Goal: Task Accomplishment & Management: Manage account settings

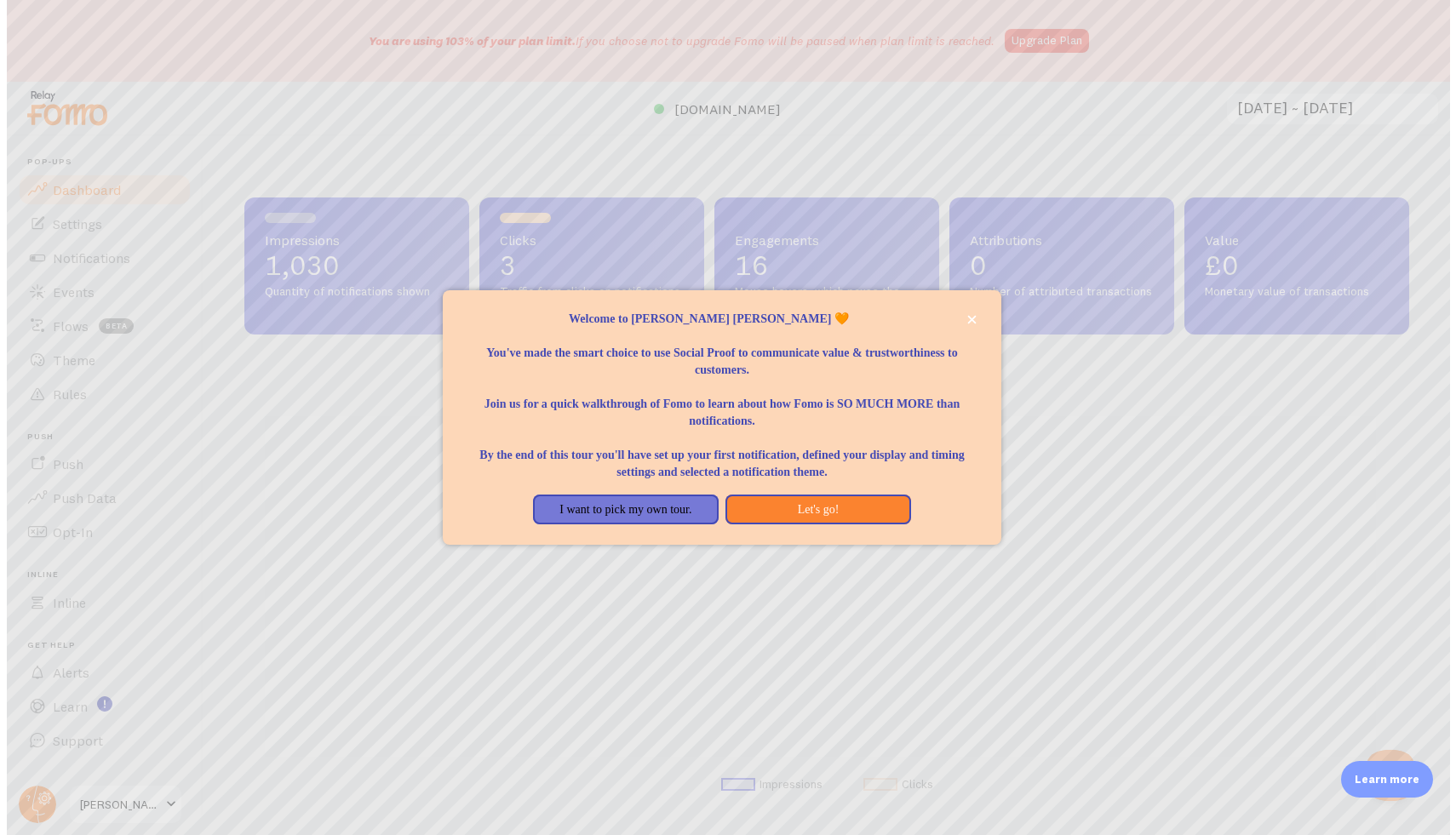
scroll to position [448, 1165]
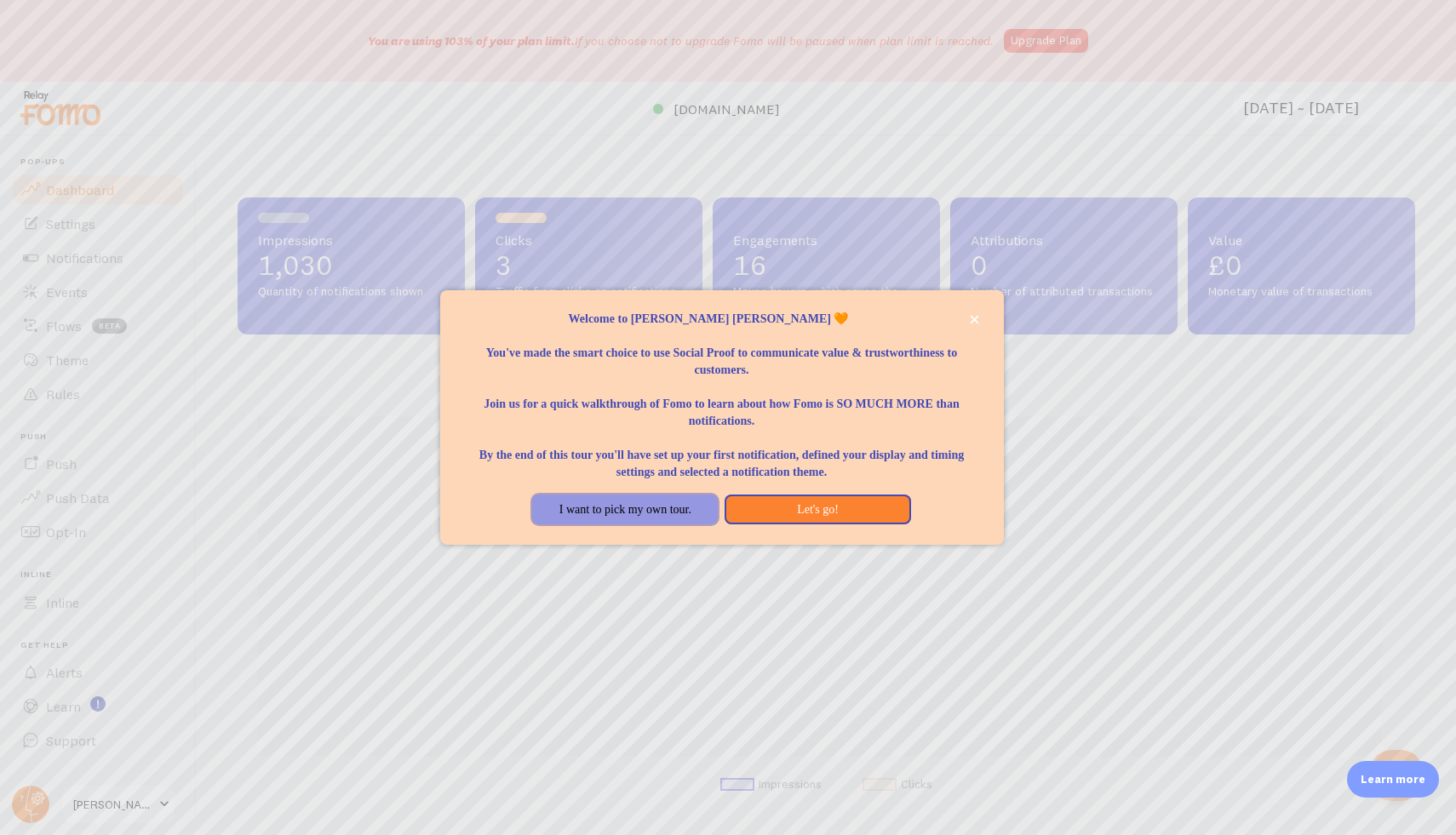
click at [672, 518] on button "I want to pick my own tour." at bounding box center [625, 510] width 186 height 31
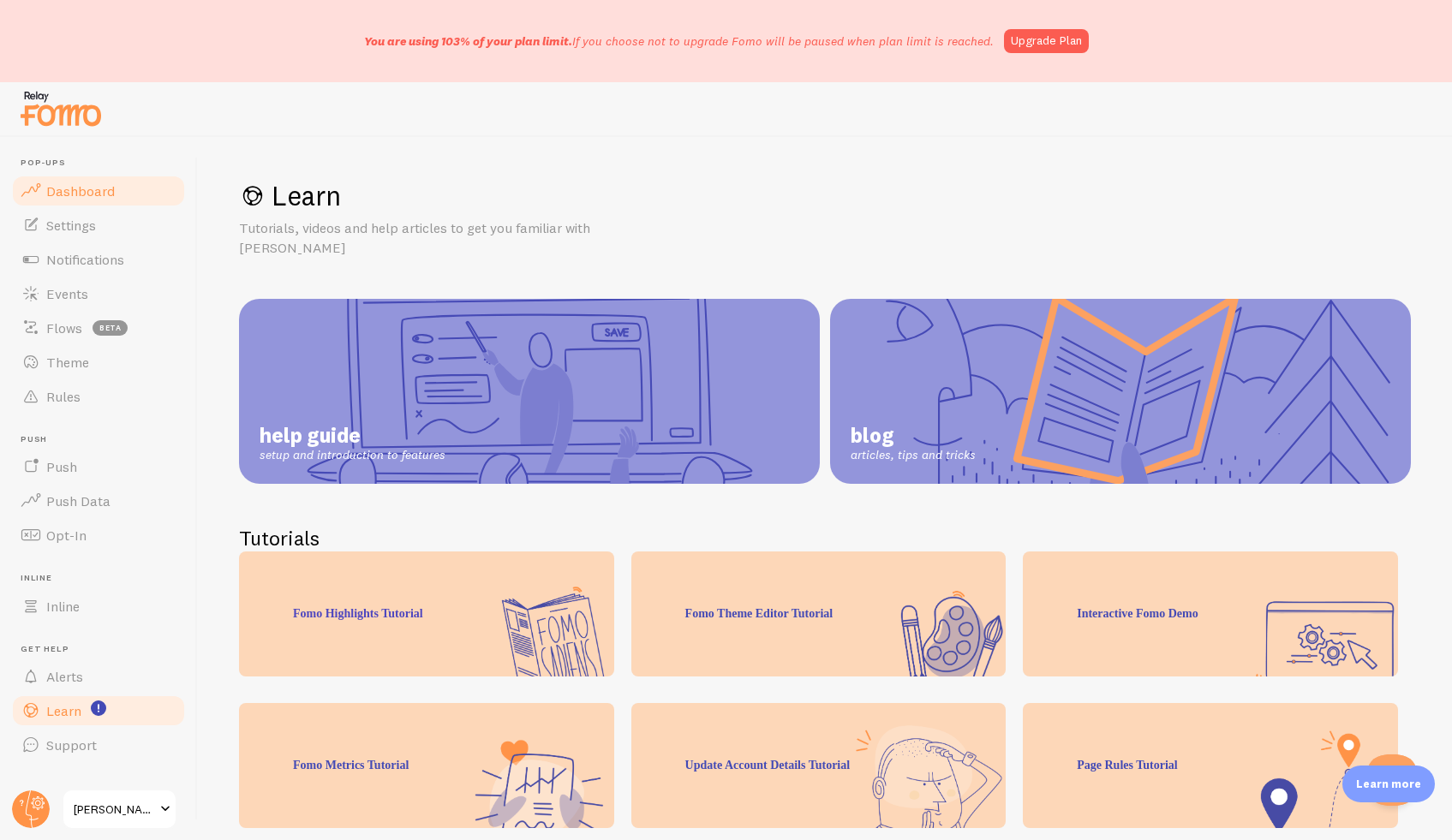
click at [111, 190] on span "Dashboard" at bounding box center [80, 191] width 68 height 18
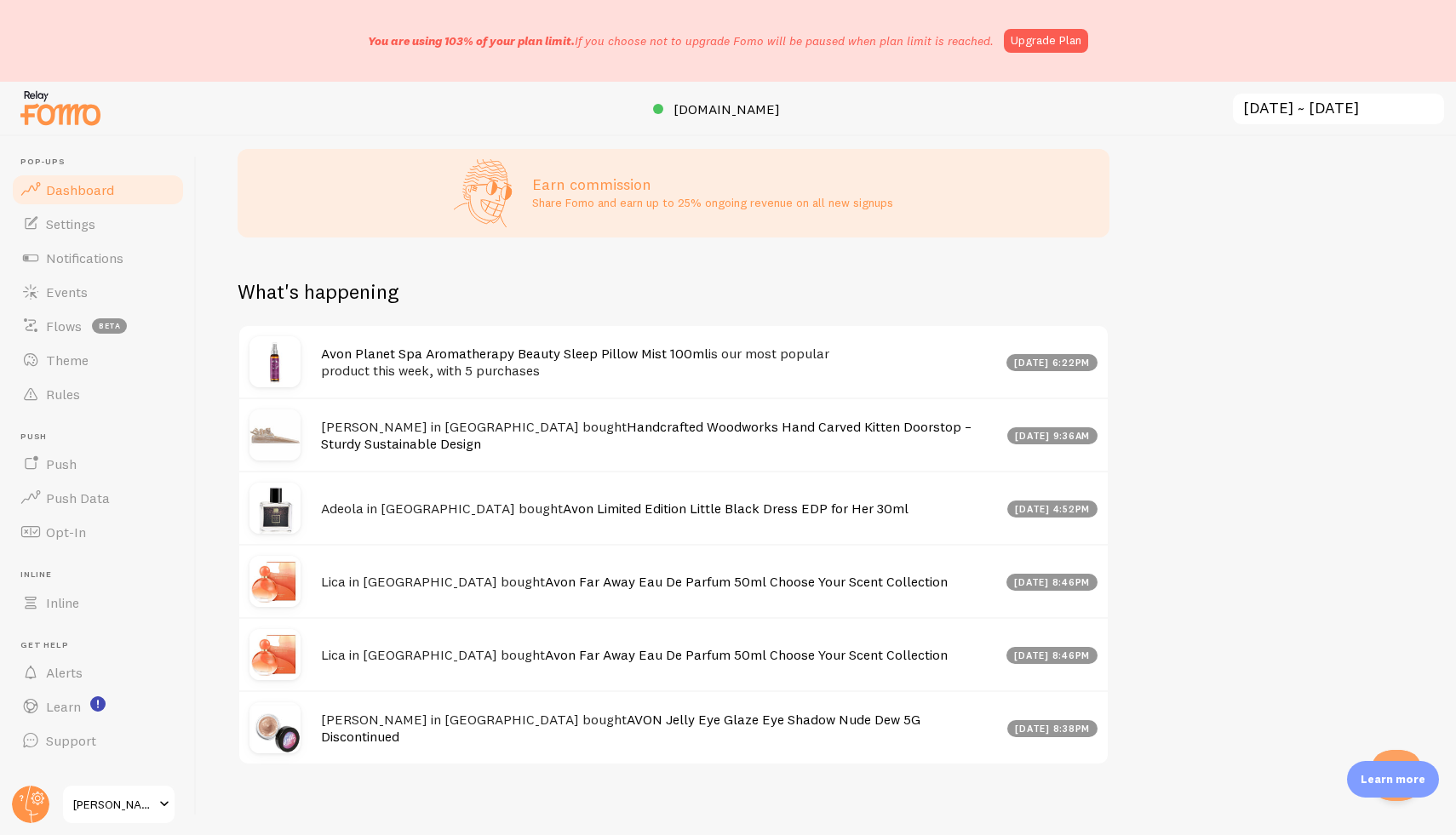
scroll to position [727, 0]
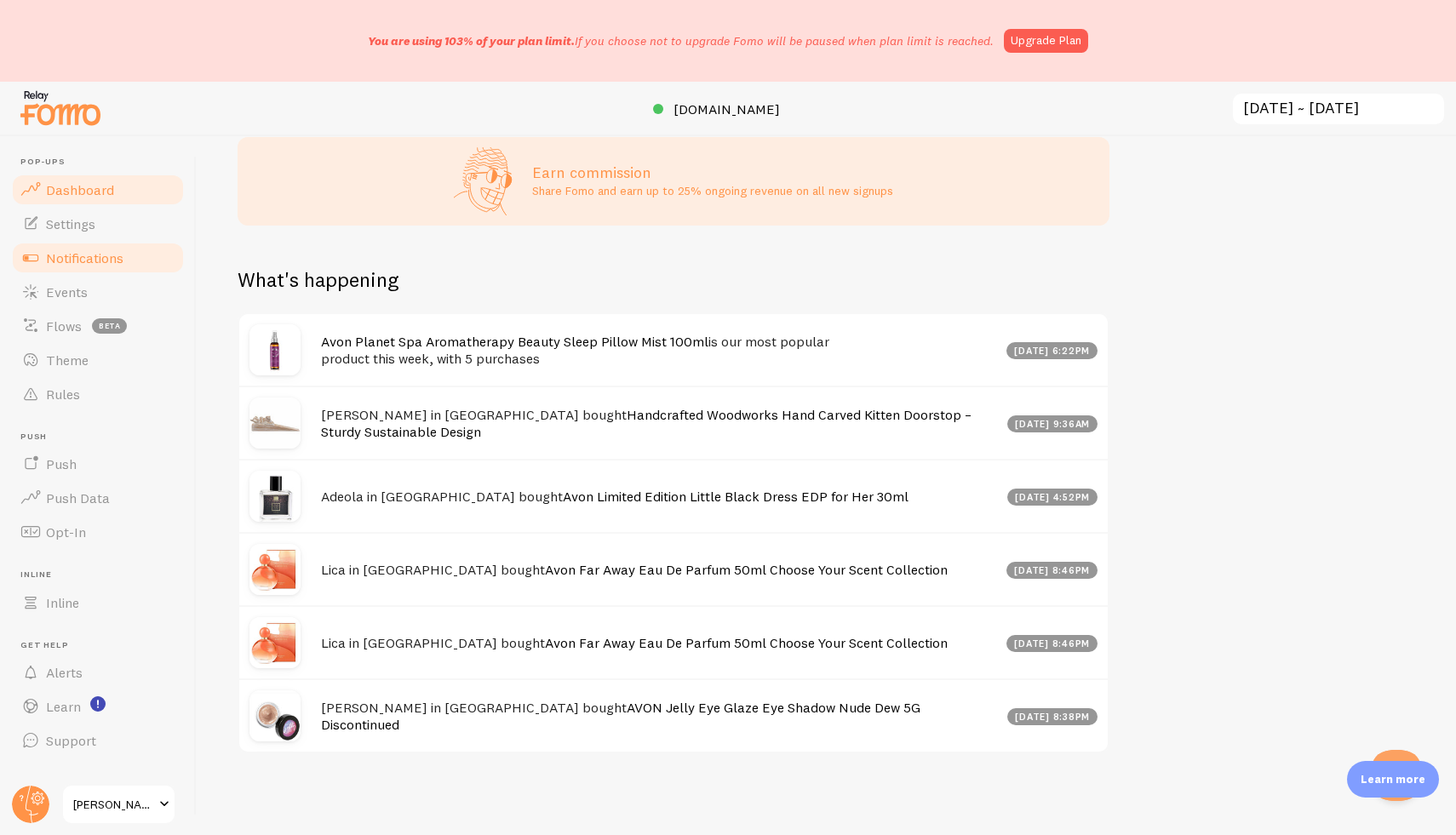
click at [94, 252] on span "Notifications" at bounding box center [84, 259] width 77 height 17
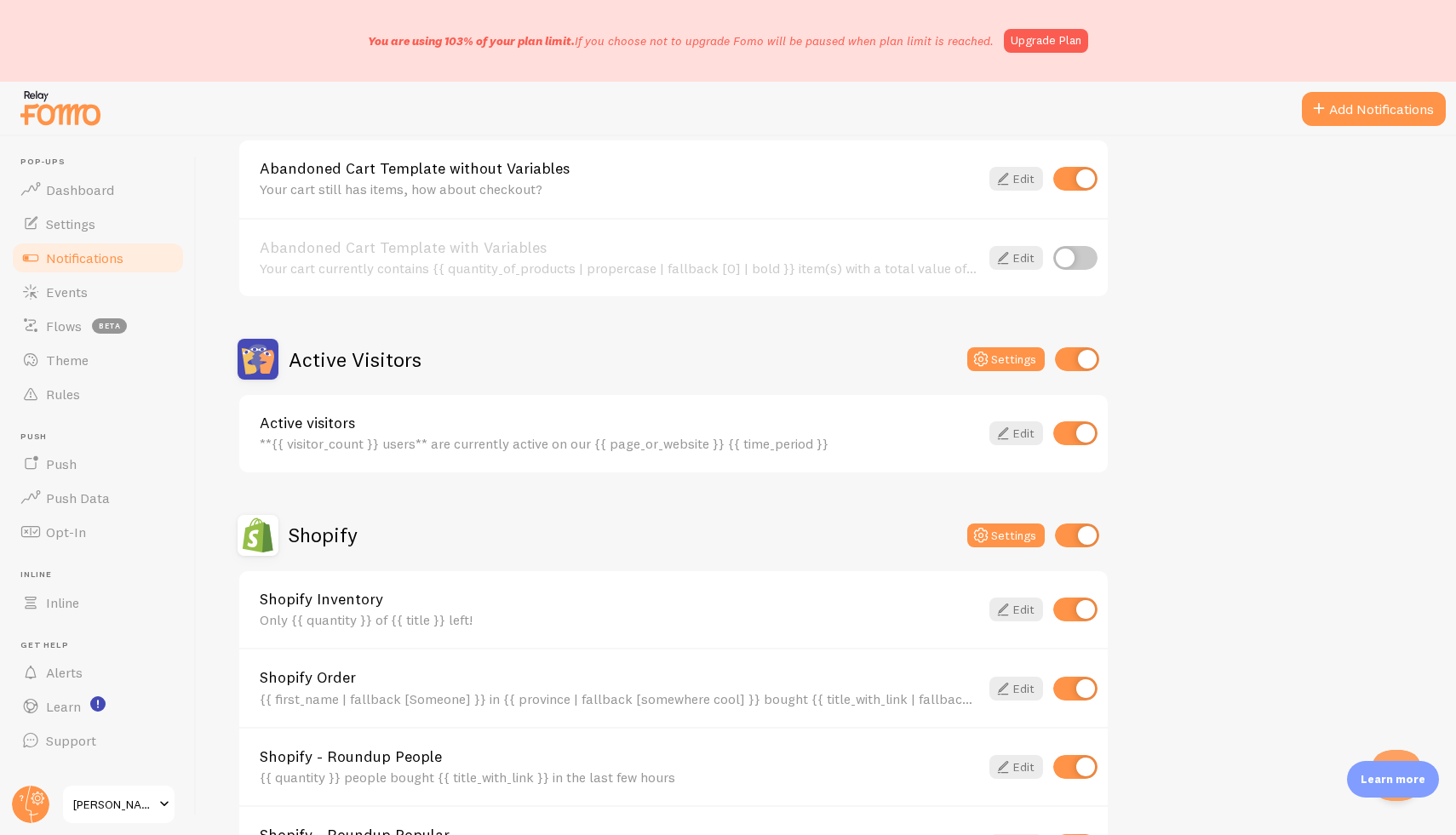
scroll to position [246, 0]
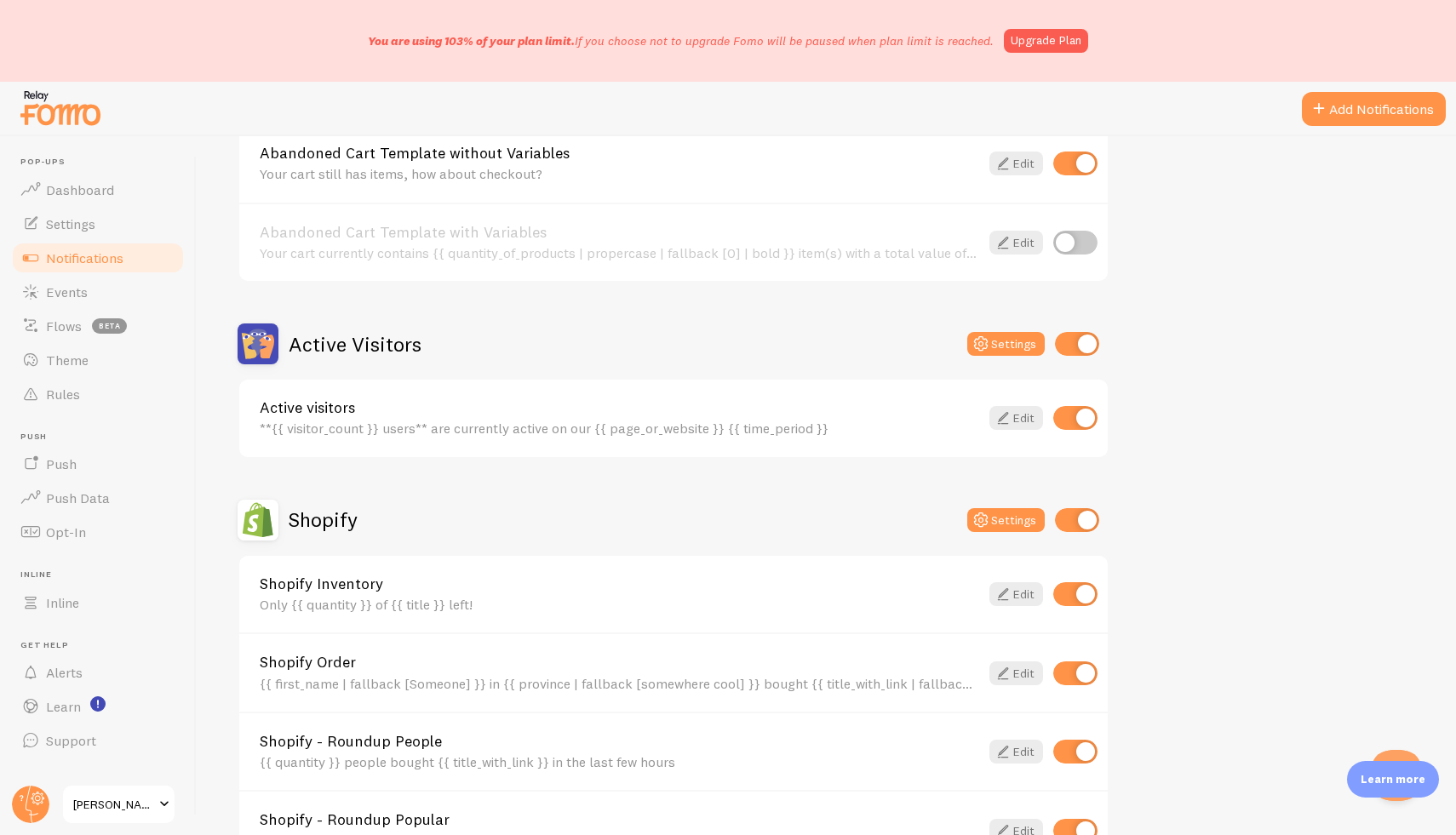
click at [1084, 346] on input "checkbox" at bounding box center [1077, 344] width 45 height 24
checkbox input "false"
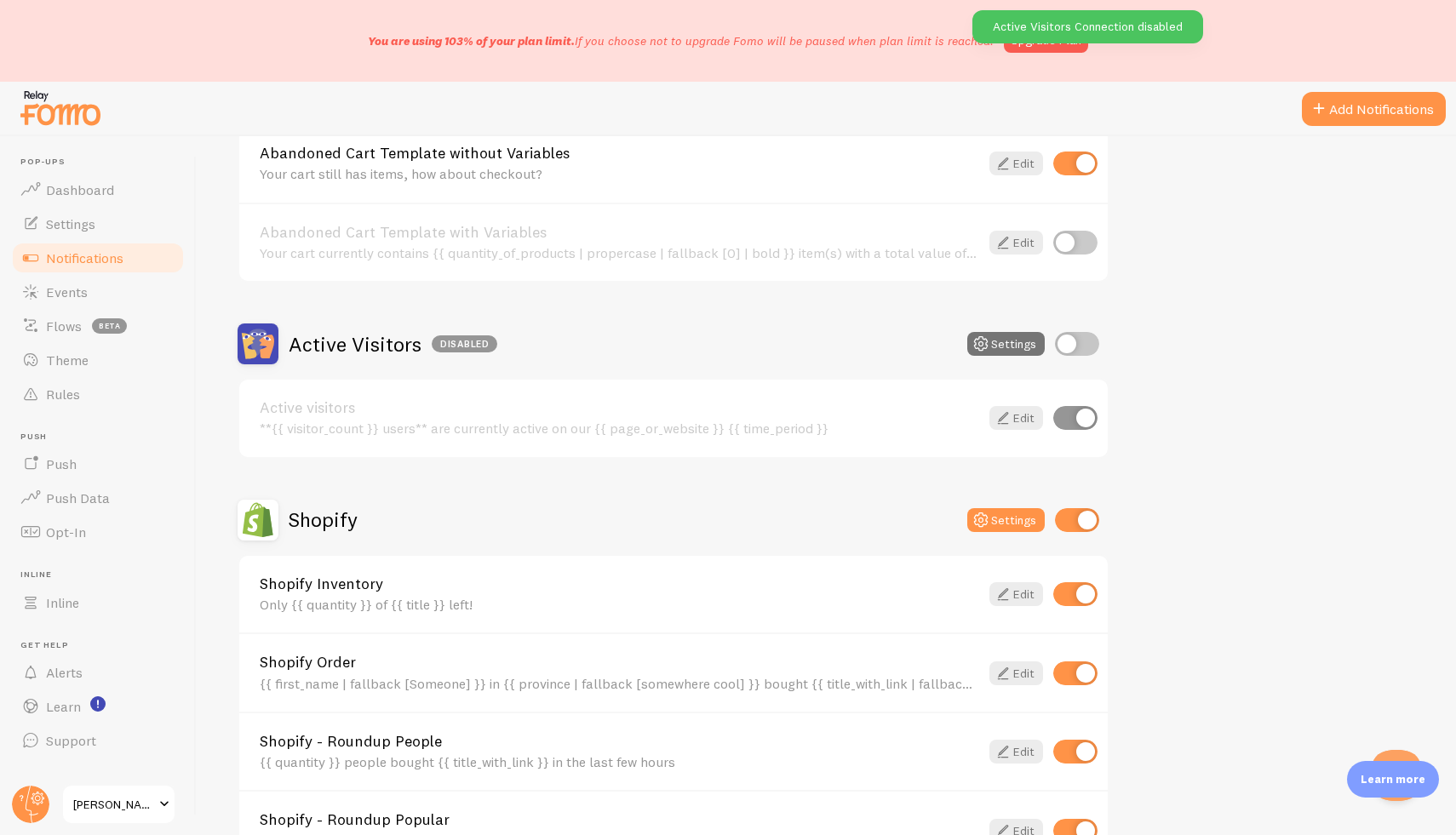
click at [1085, 175] on div "Abandoned Cart Template without Variables Your cart still has items, how about …" at bounding box center [673, 164] width 869 height 77
click at [1082, 170] on input "checkbox" at bounding box center [1075, 163] width 45 height 24
checkbox input "false"
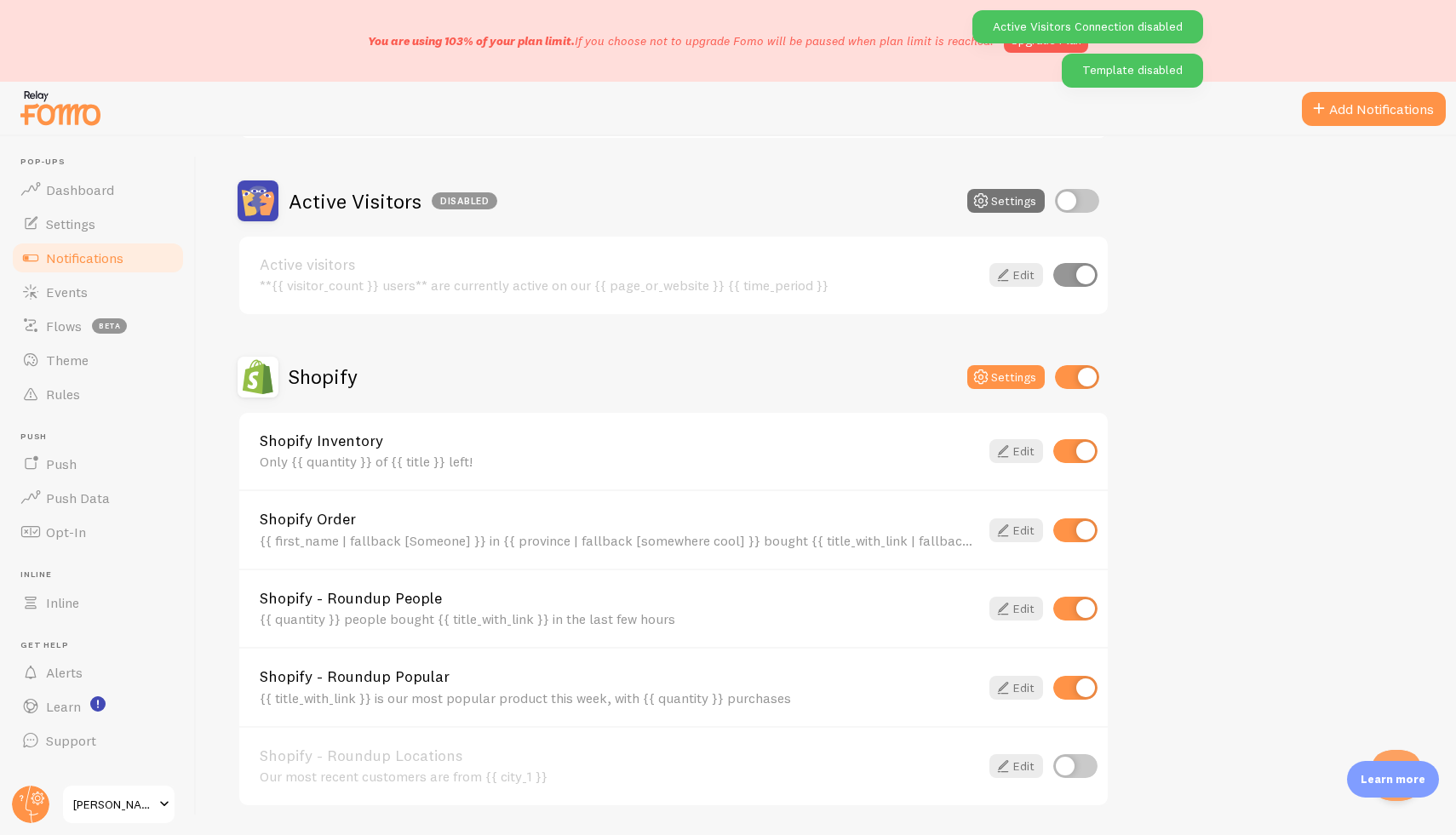
scroll to position [581, 0]
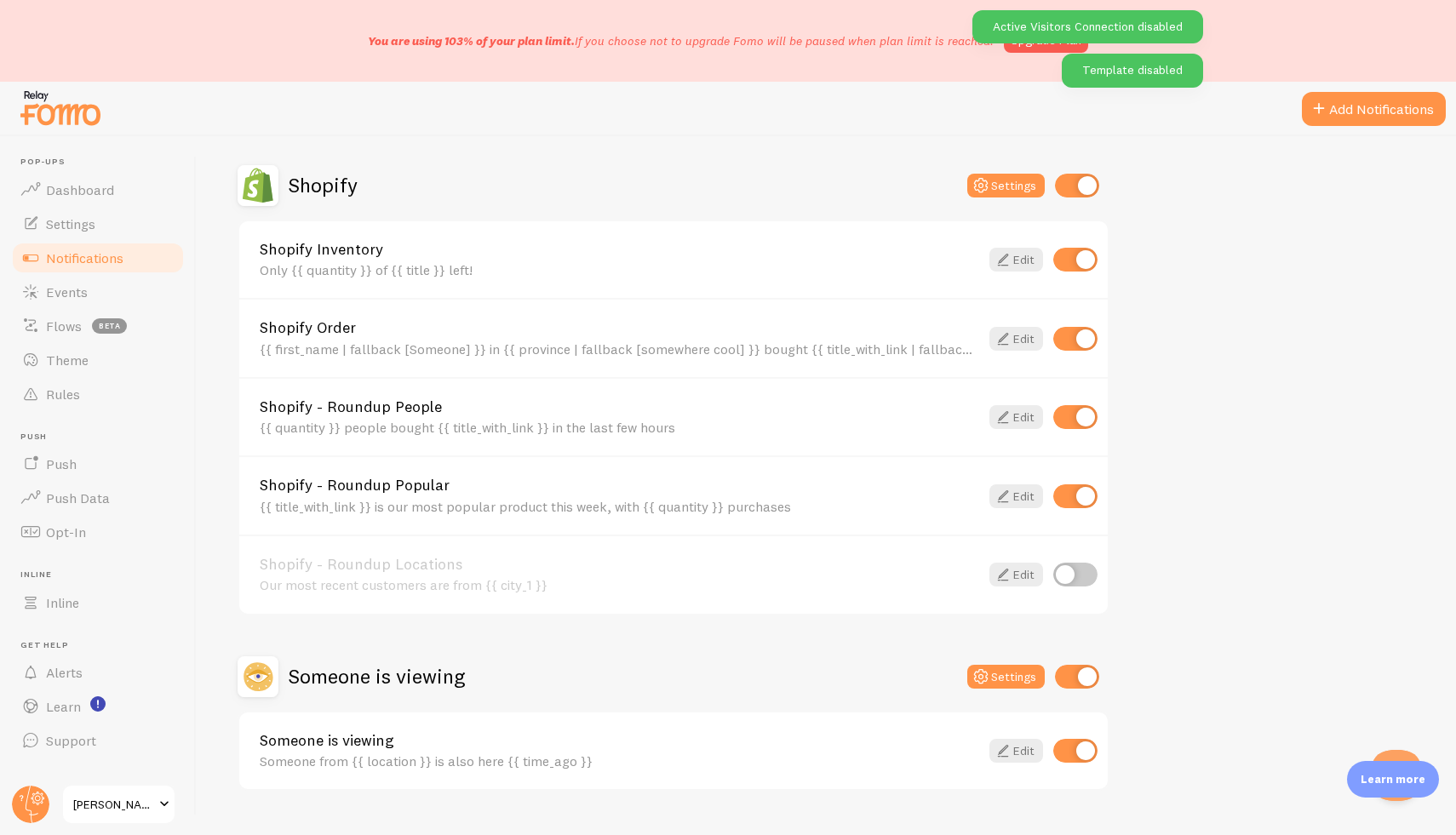
click at [1081, 201] on div "Shopify Settings" at bounding box center [673, 186] width 872 height 41
click at [1081, 192] on input "checkbox" at bounding box center [1077, 185] width 45 height 24
checkbox input "false"
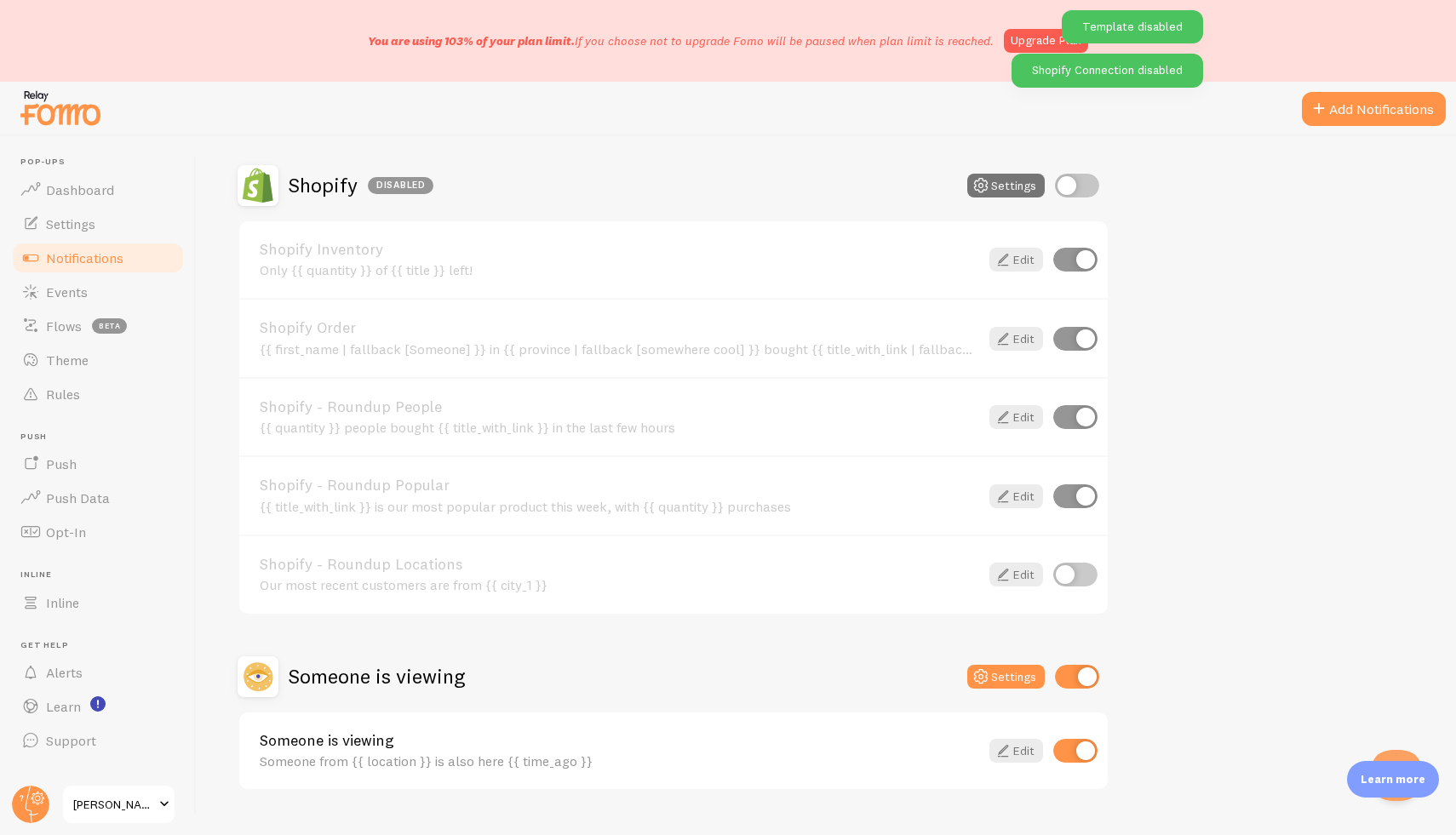
click at [1071, 272] on div "Shopify Inventory Only {{ quantity }} of {{ title }} left! Edit" at bounding box center [673, 261] width 869 height 77
click at [1074, 264] on input "checkbox" at bounding box center [1075, 260] width 45 height 24
checkbox input "false"
click at [1071, 339] on input "checkbox" at bounding box center [1075, 339] width 45 height 24
checkbox input "false"
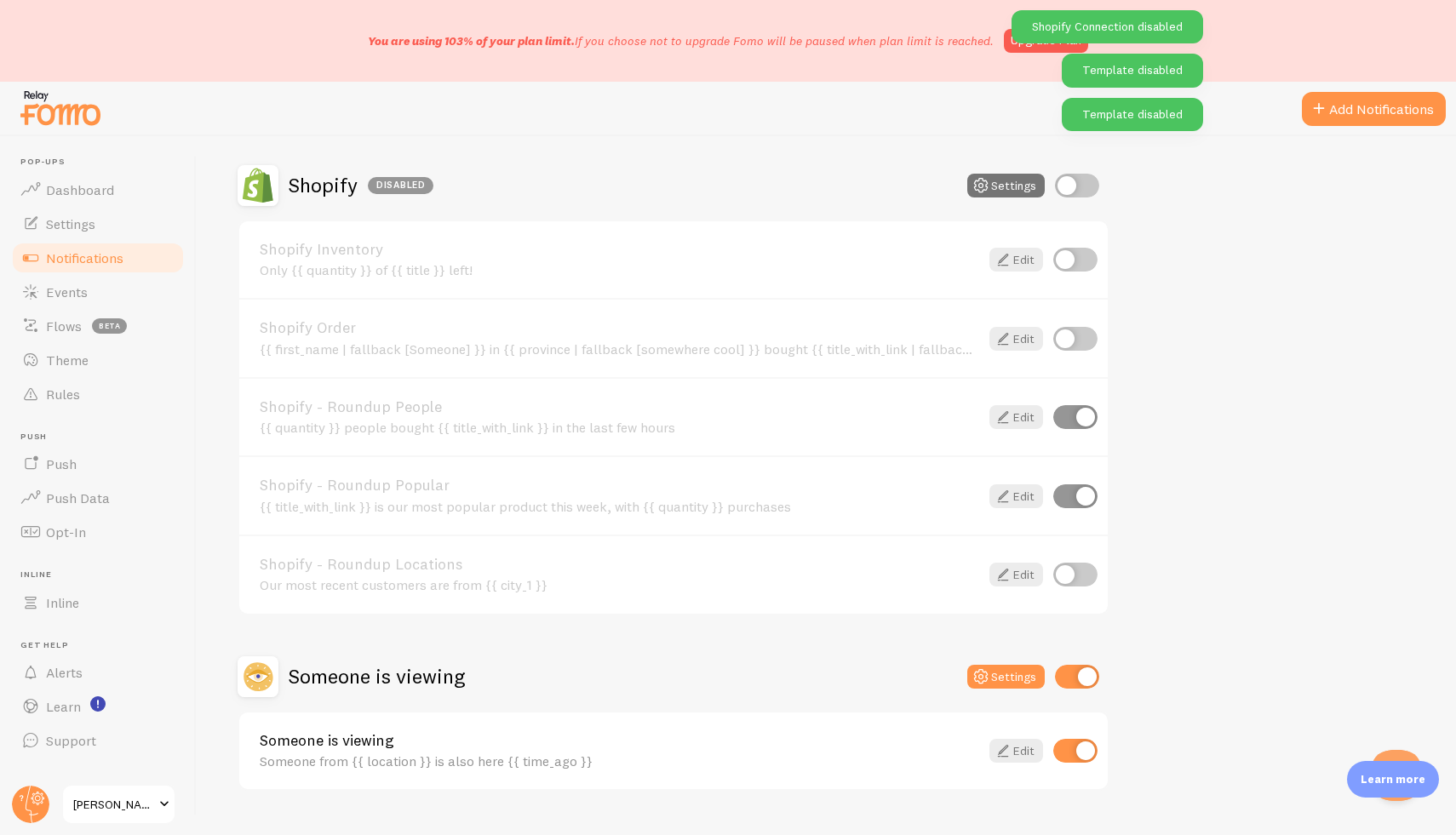
click at [1068, 415] on input "checkbox" at bounding box center [1075, 417] width 45 height 24
checkbox input "false"
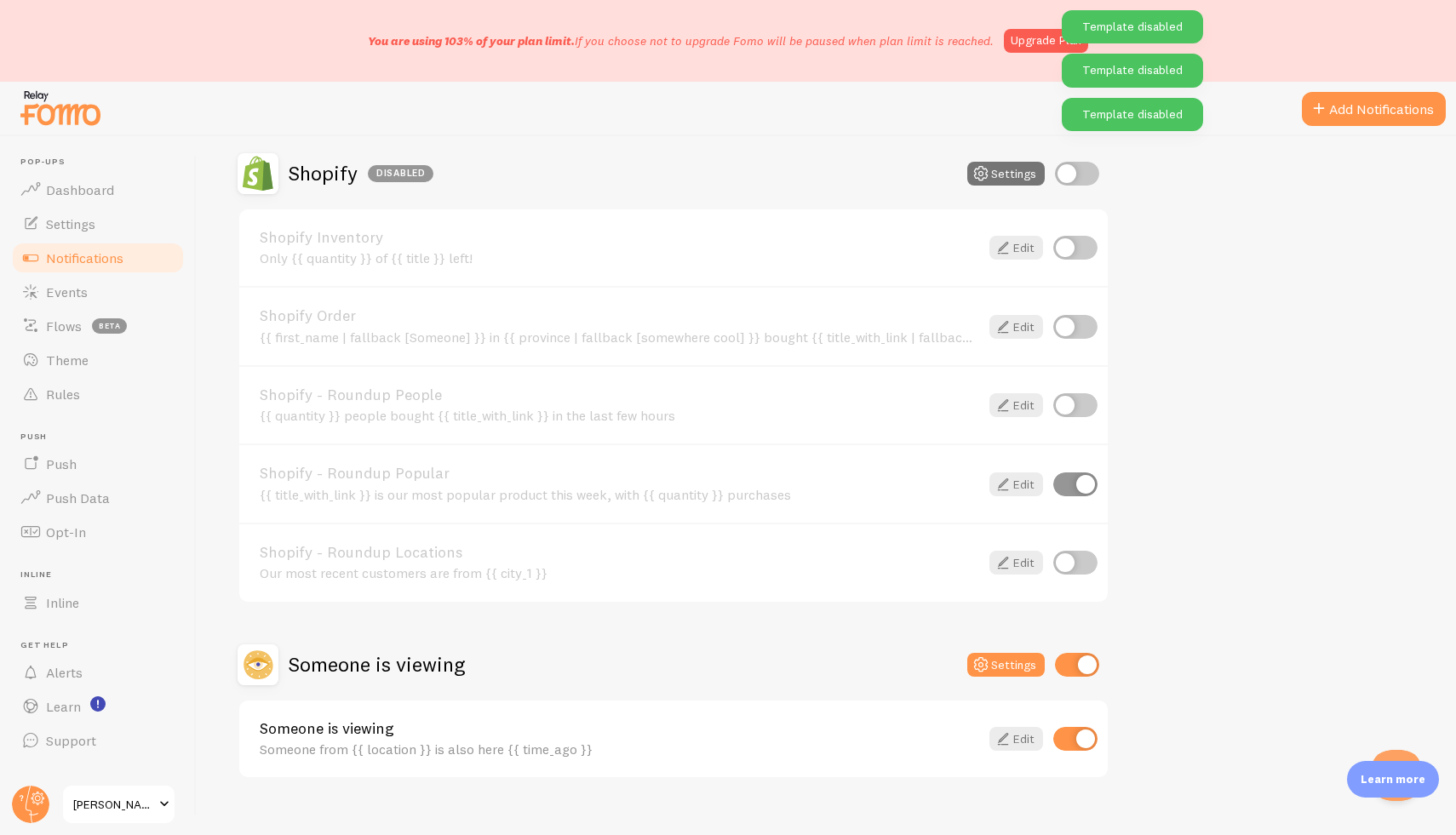
scroll to position [618, 0]
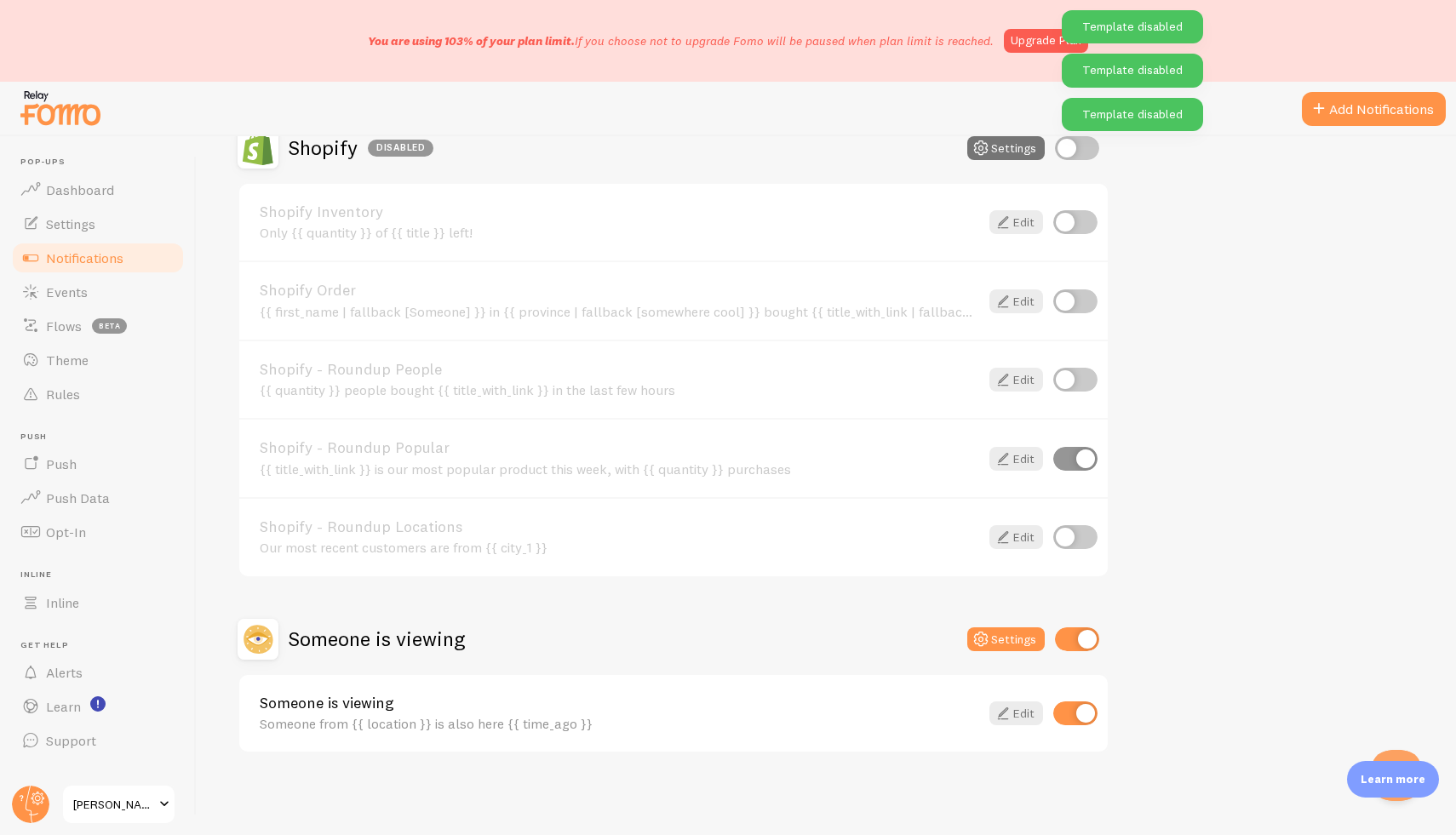
click at [1076, 637] on input "checkbox" at bounding box center [1077, 639] width 45 height 24
checkbox input "false"
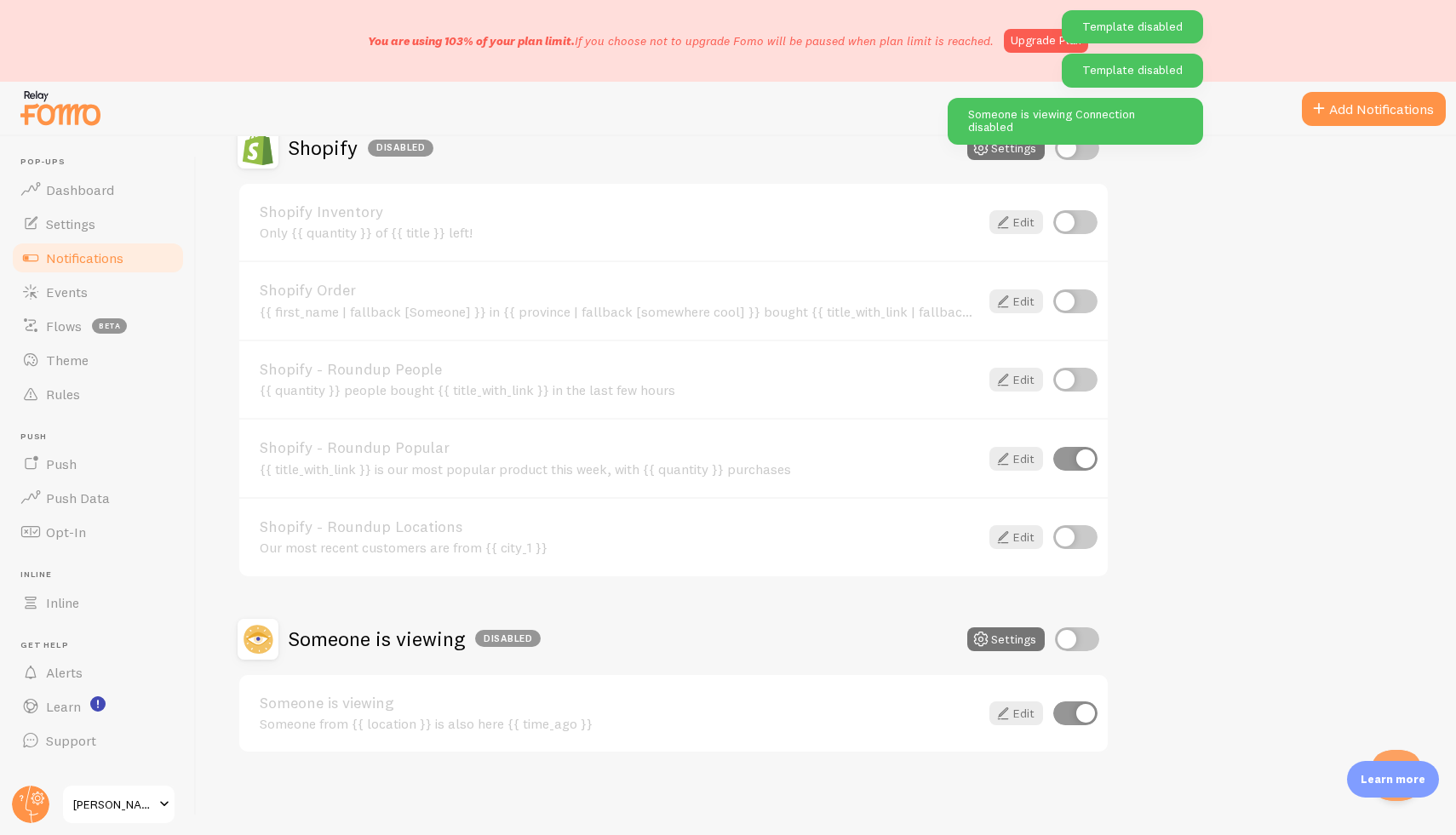
click at [1077, 716] on input "checkbox" at bounding box center [1075, 713] width 45 height 24
checkbox input "false"
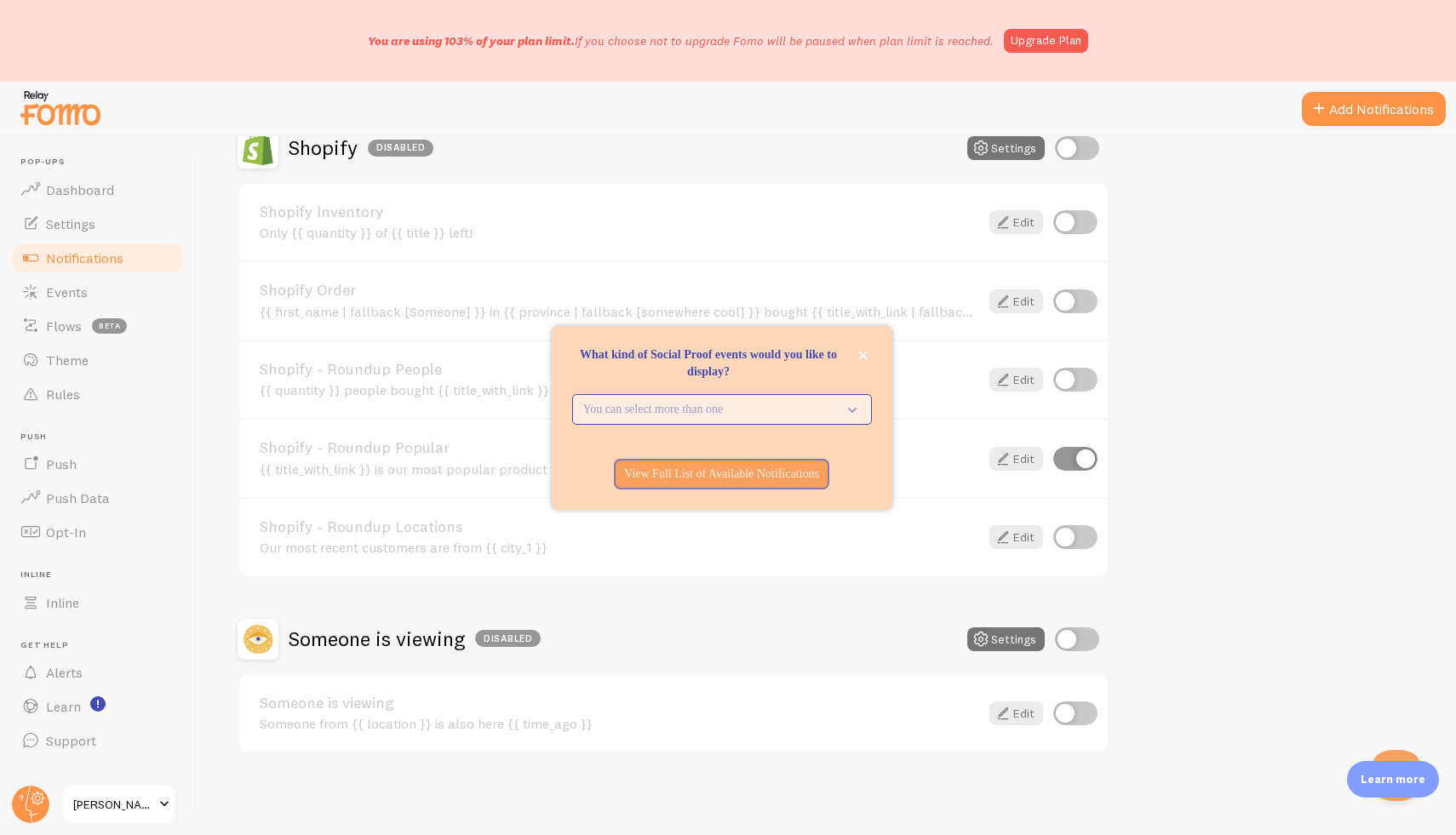
click at [790, 405] on p "You can select more than one" at bounding box center [710, 410] width 254 height 17
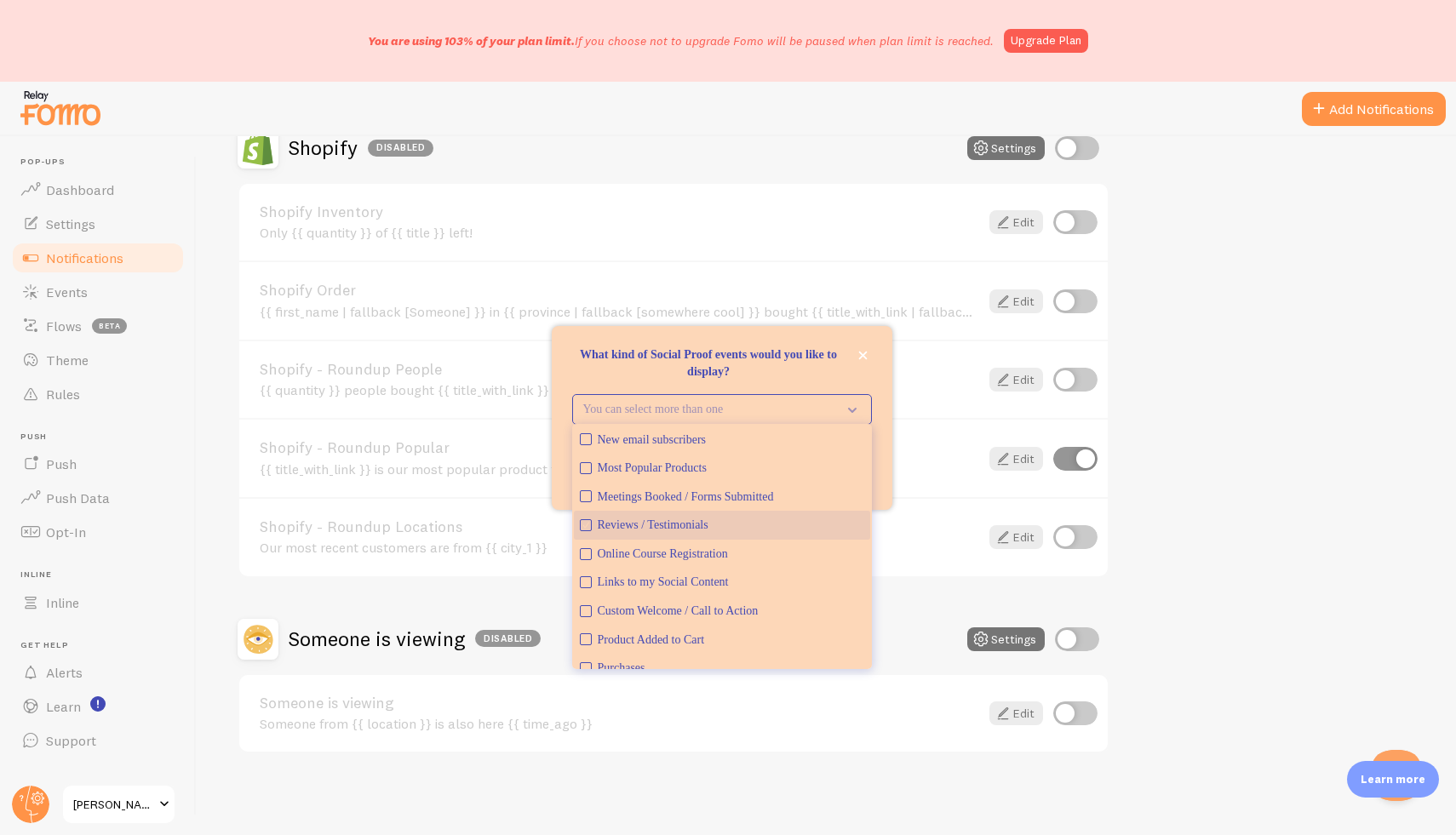
click at [646, 530] on div "Reviews / Testimonials" at bounding box center [730, 526] width 266 height 17
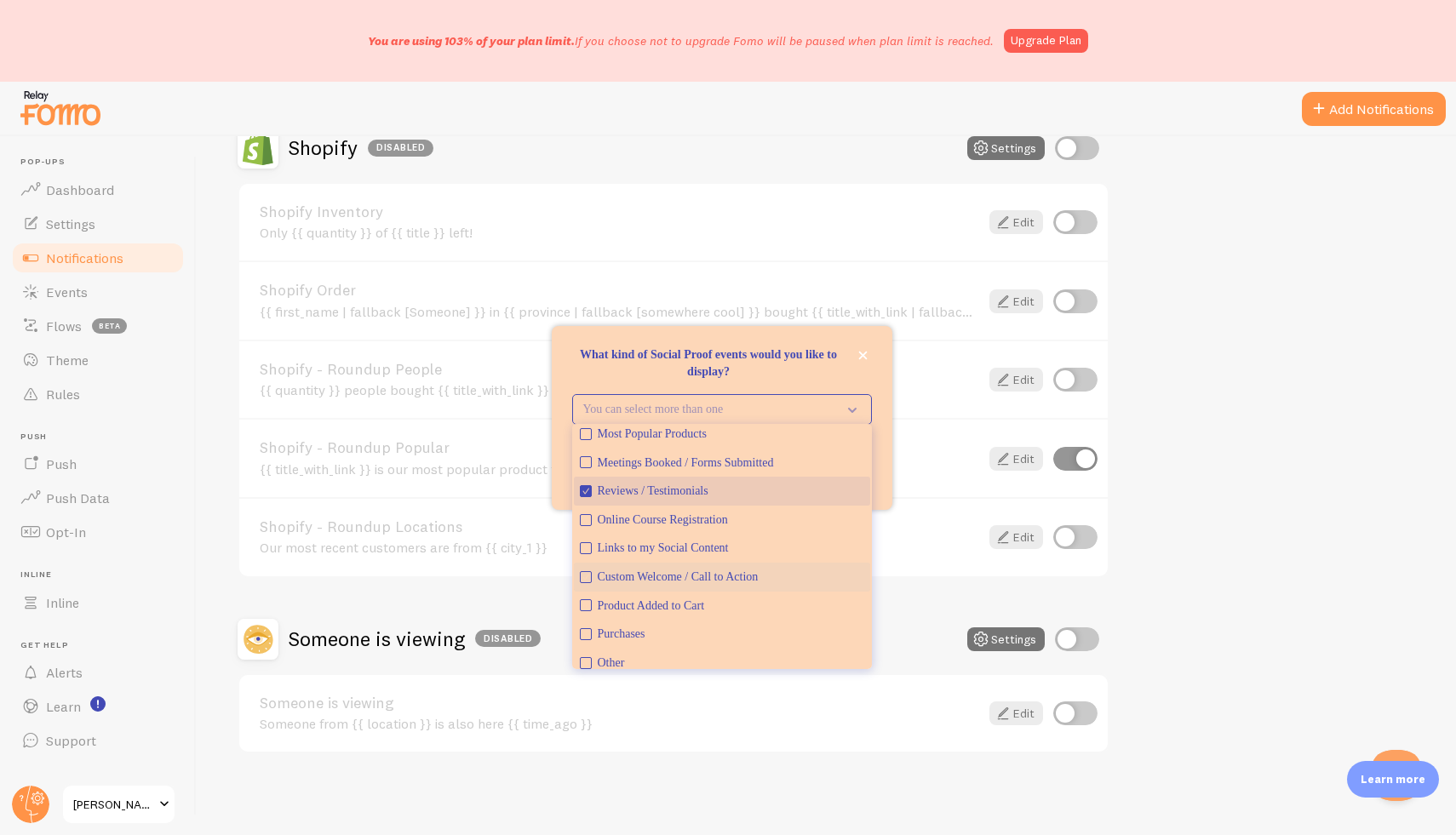
scroll to position [45, 0]
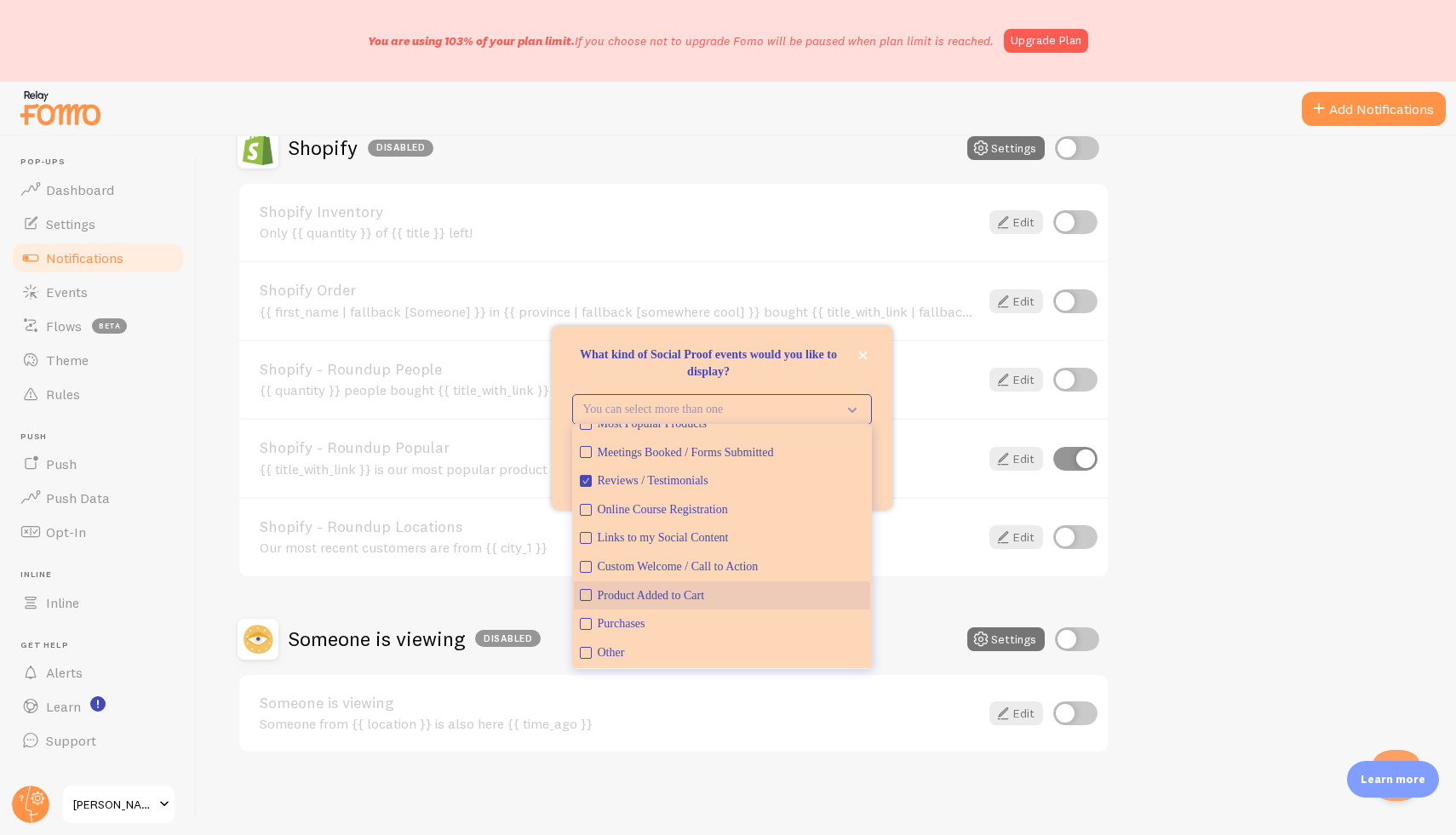
click at [699, 598] on div "Product Added to Cart" at bounding box center [730, 597] width 266 height 17
click at [651, 631] on div "Purchases" at bounding box center [730, 625] width 266 height 17
click at [897, 482] on div "Shopify - Roundup Popular {{ title_with_link }} is our most popular product thi…" at bounding box center [673, 458] width 869 height 79
click at [865, 362] on button "close," at bounding box center [863, 356] width 17 height 17
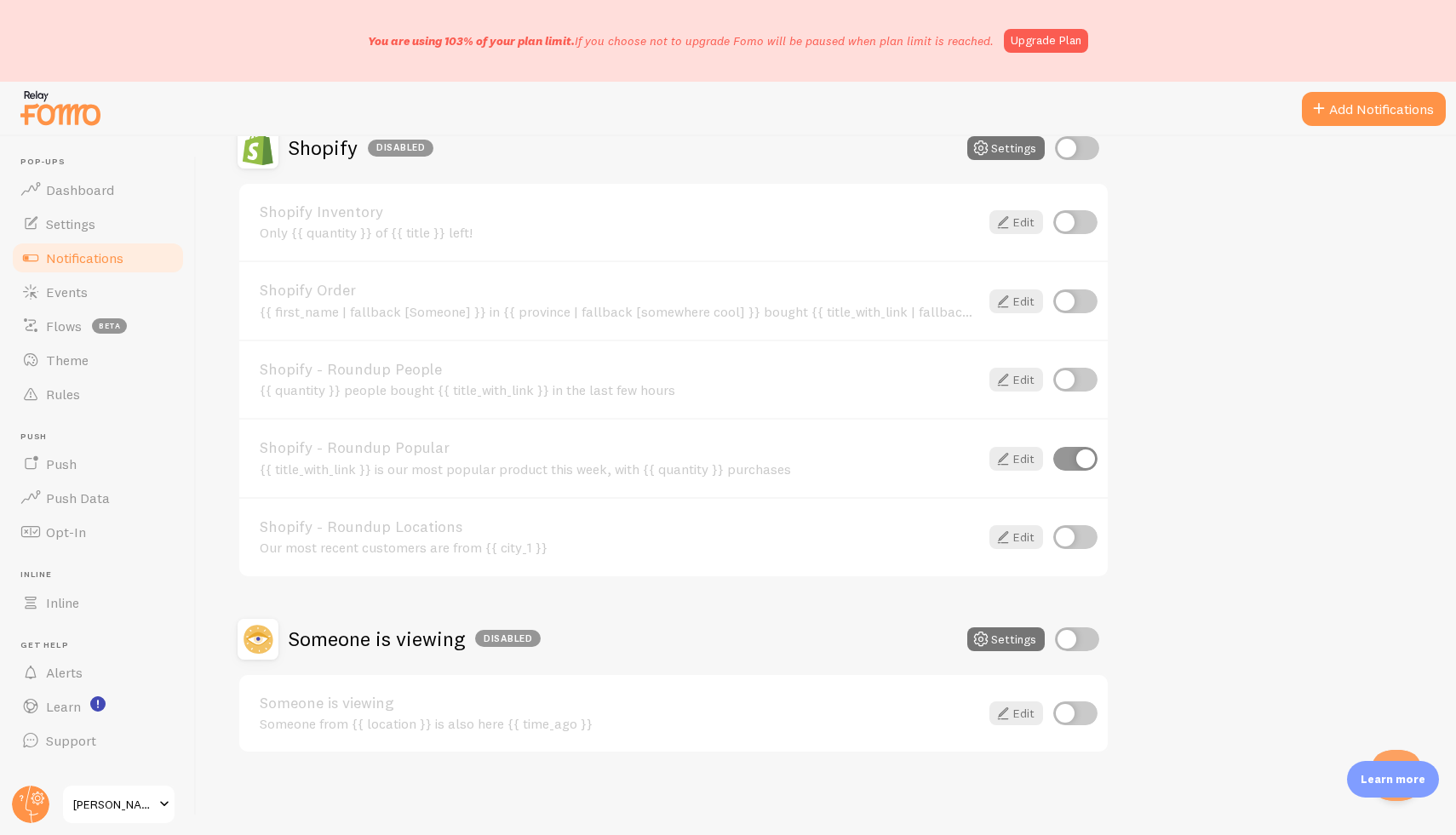
click at [1195, 123] on div at bounding box center [728, 108] width 1456 height 54
click at [1068, 217] on input "checkbox" at bounding box center [1075, 222] width 45 height 24
checkbox input "true"
click at [1070, 715] on input "checkbox" at bounding box center [1075, 713] width 45 height 24
checkbox input "true"
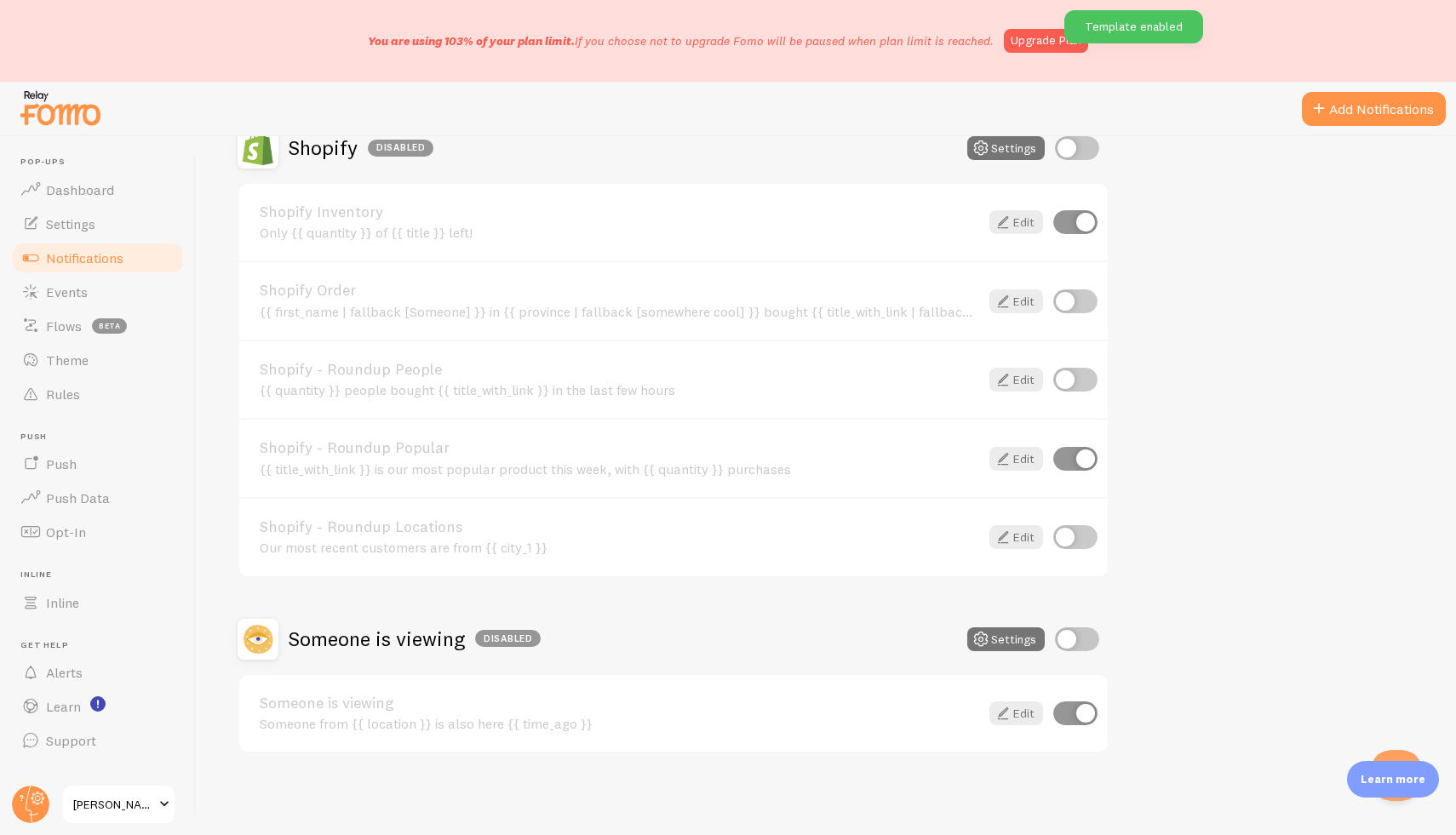
click at [1069, 638] on input "checkbox" at bounding box center [1077, 639] width 45 height 24
checkbox input "true"
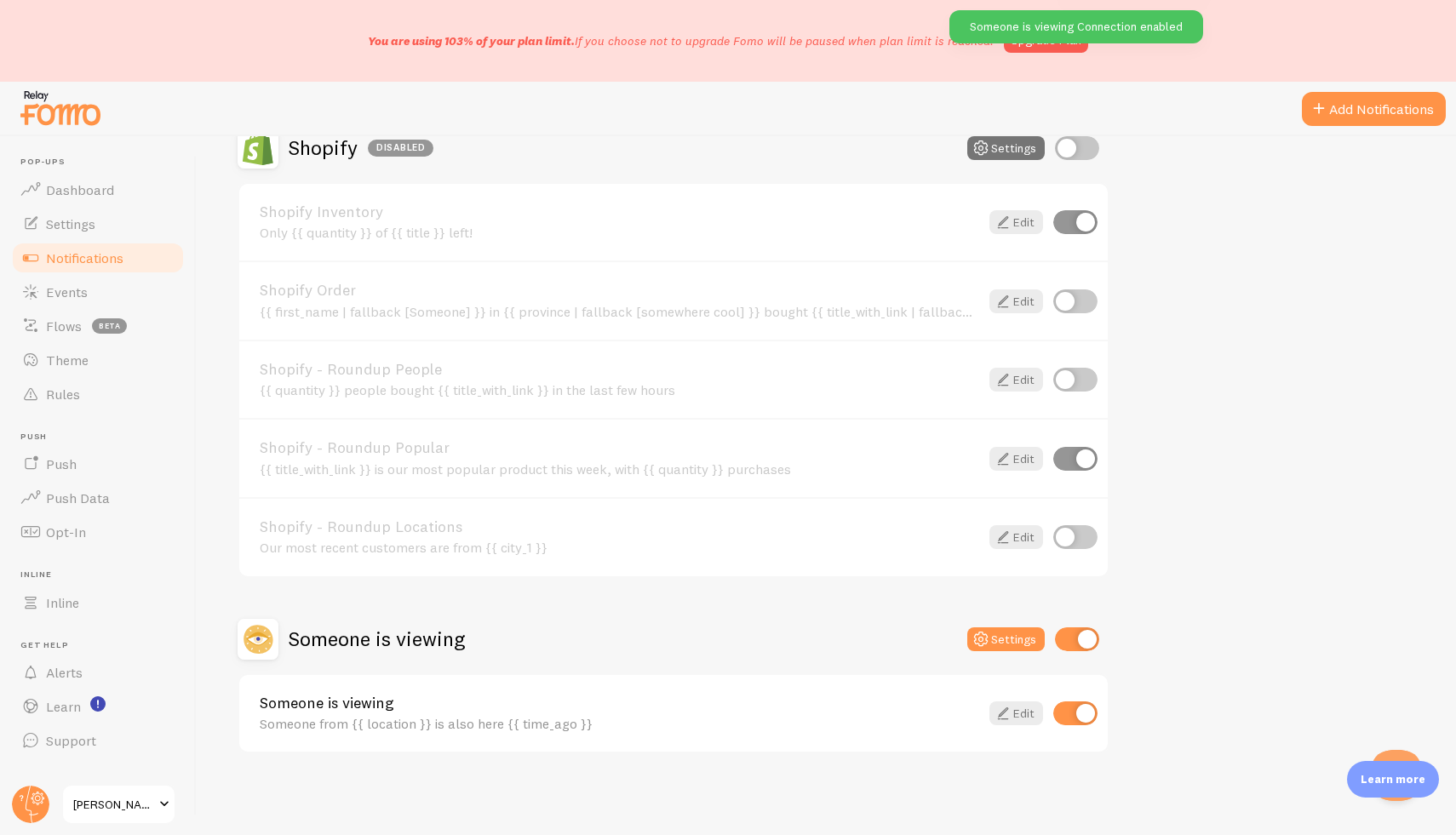
click at [1062, 141] on input "checkbox" at bounding box center [1077, 148] width 45 height 24
checkbox input "true"
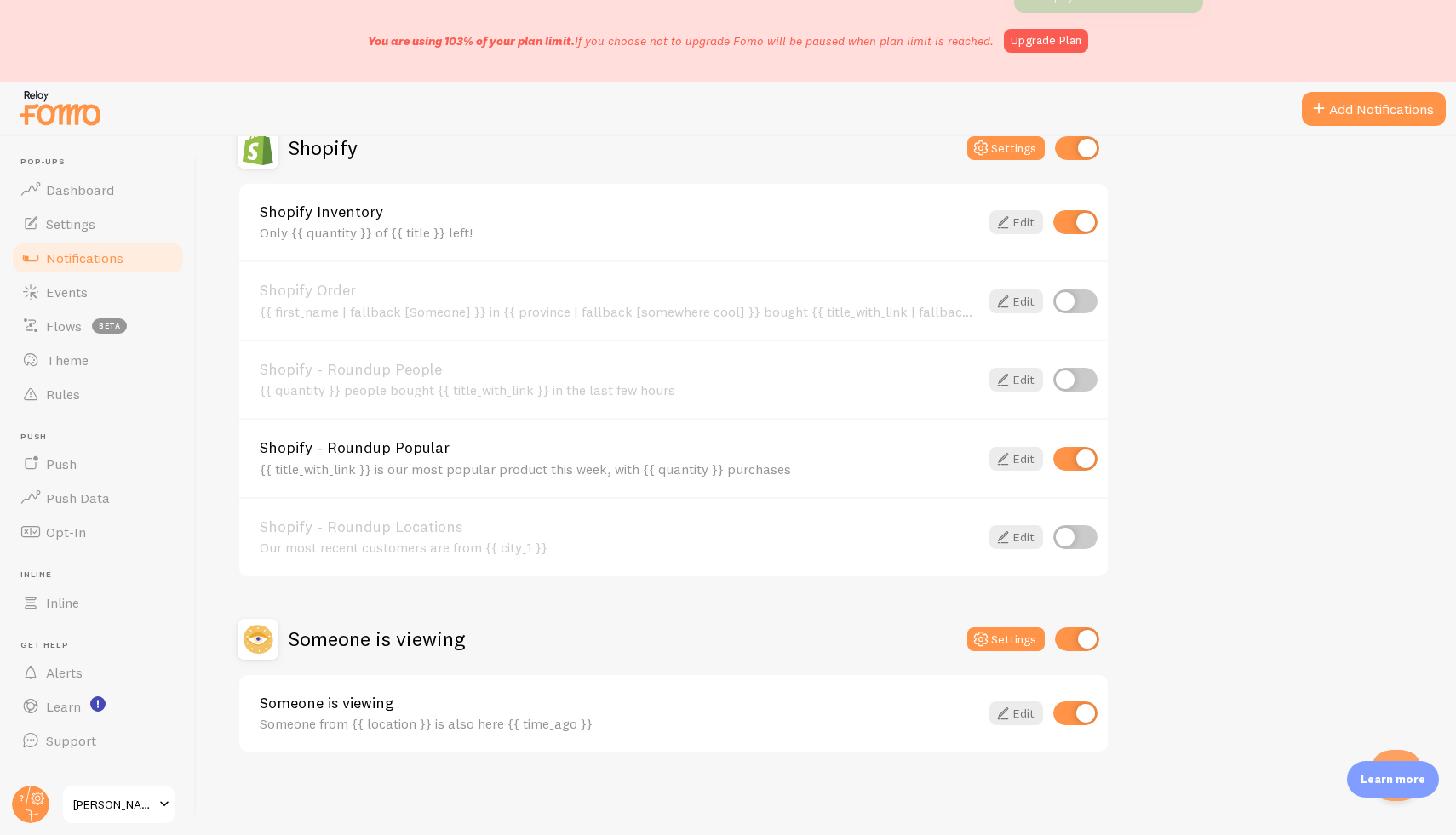
click at [1371, 105] on button "Add Notifications" at bounding box center [1374, 108] width 144 height 34
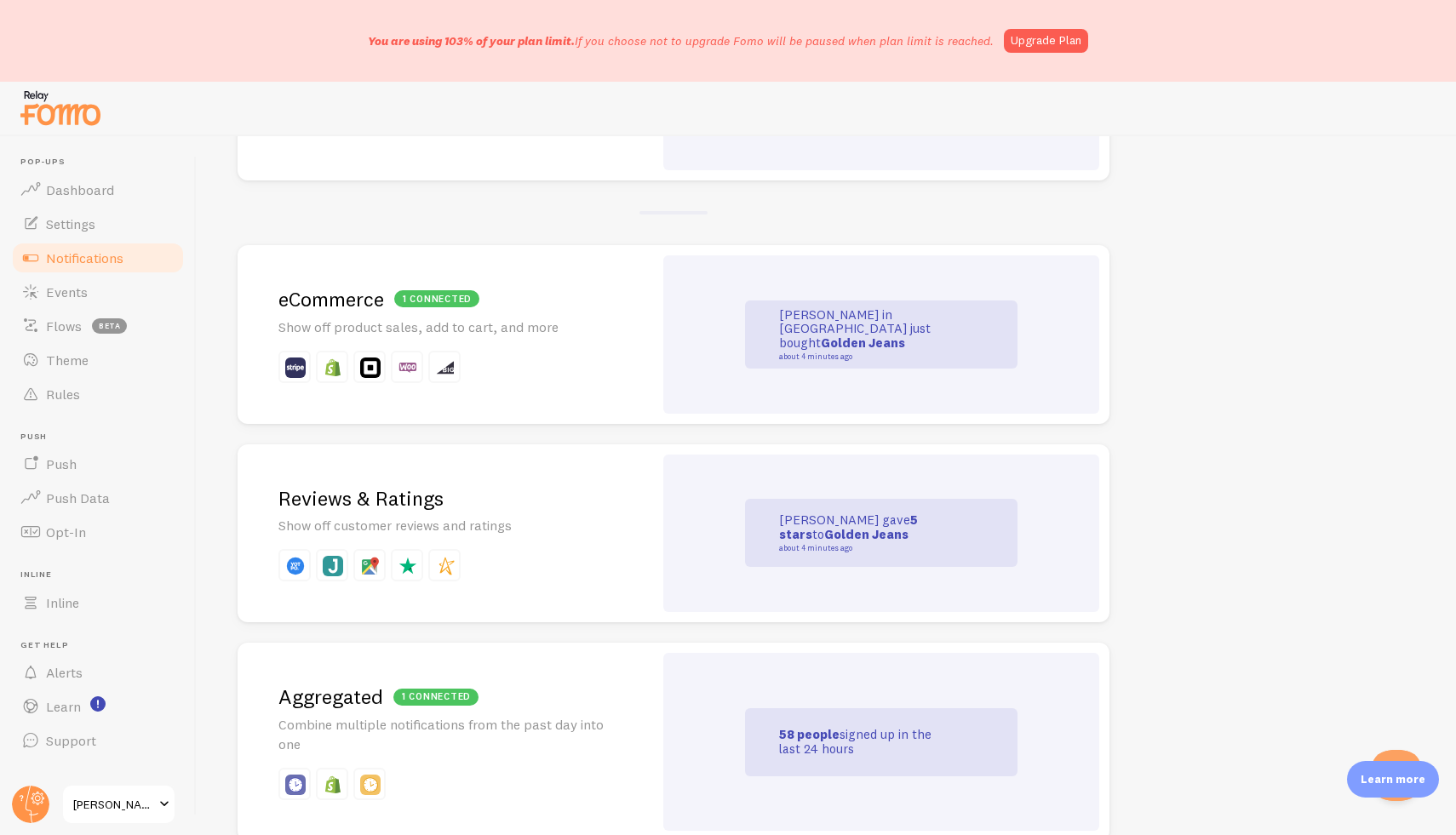
scroll to position [341, 0]
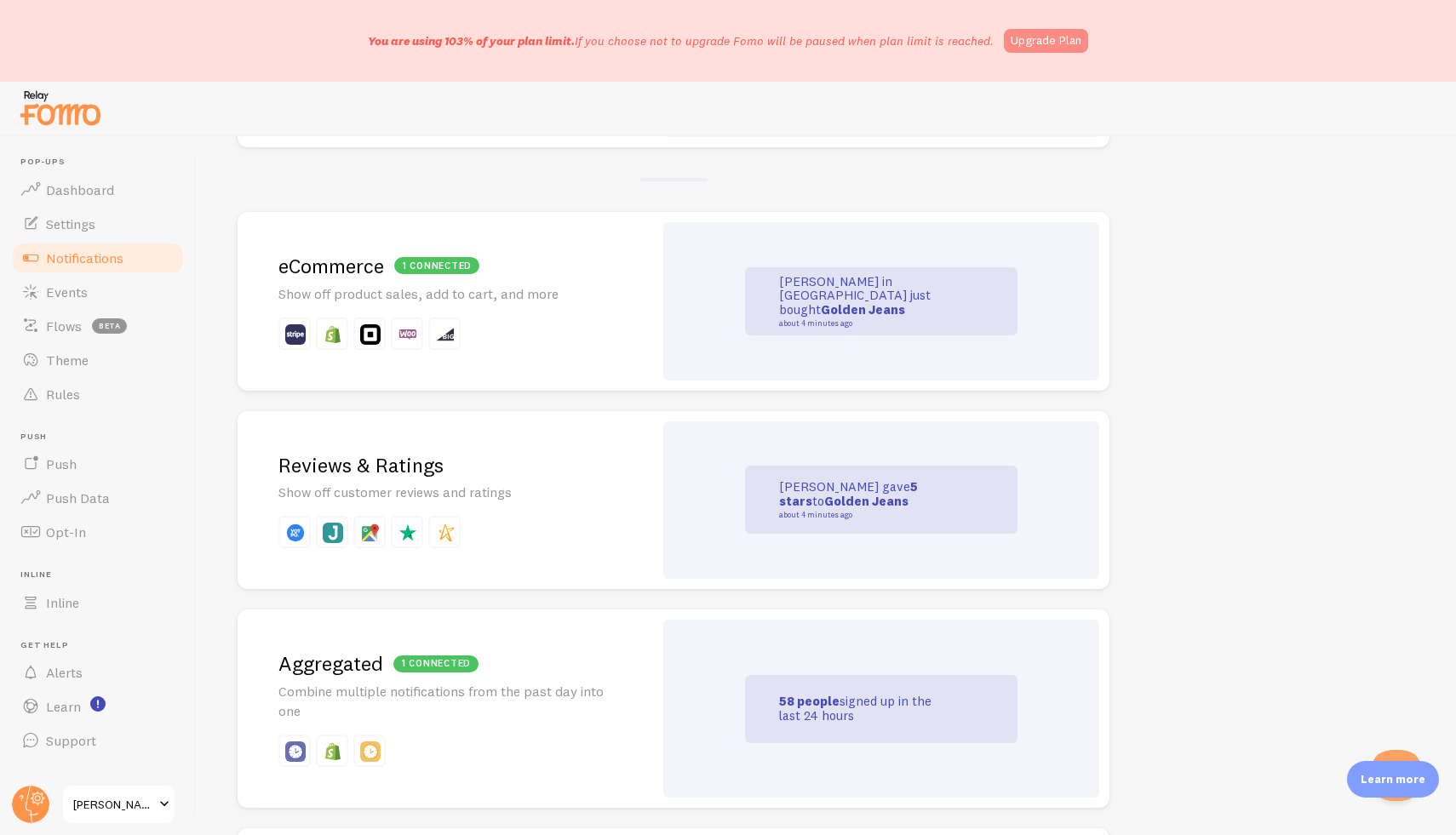
click at [1060, 44] on link "Upgrade Plan" at bounding box center [1045, 41] width 84 height 24
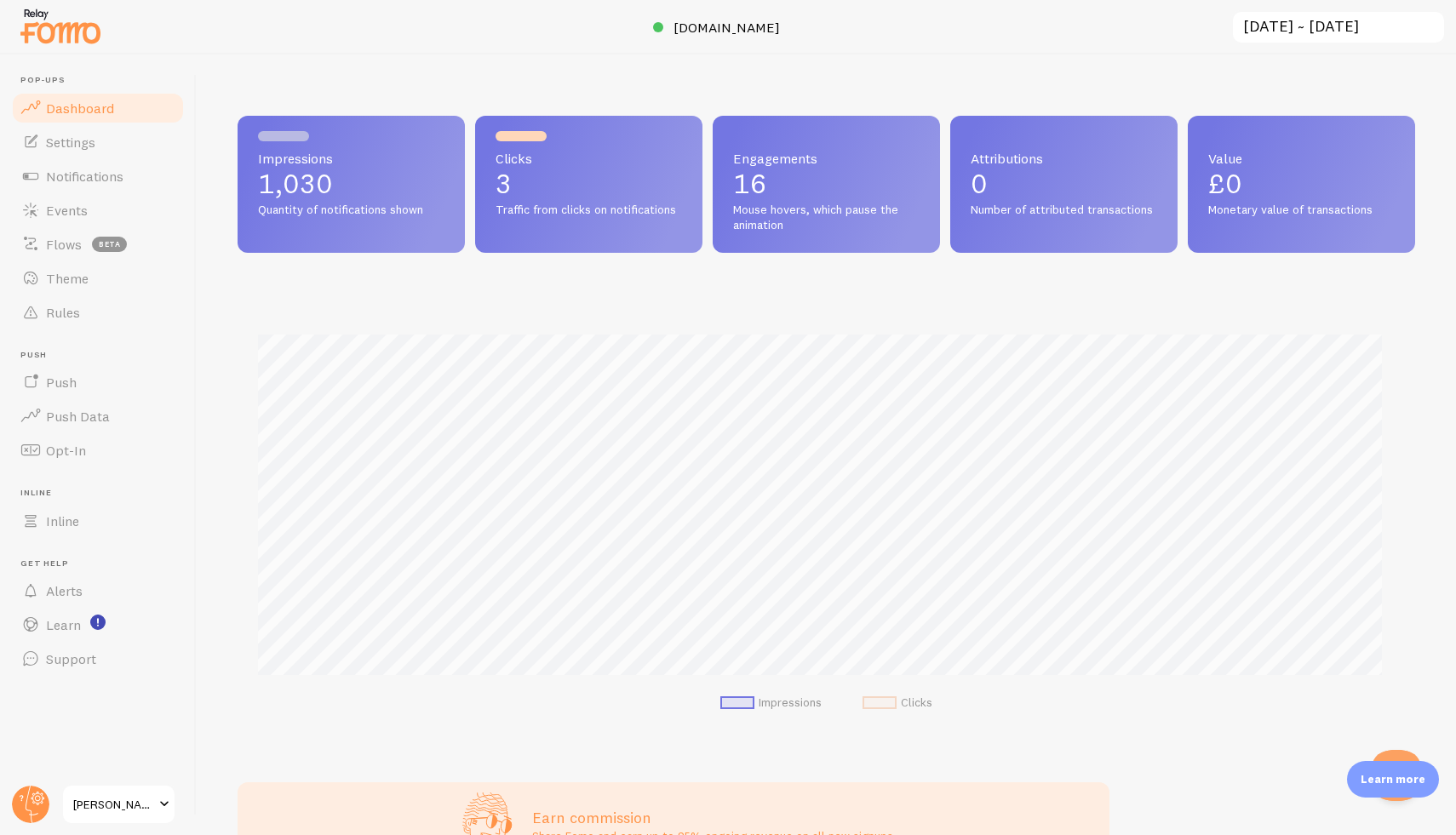
scroll to position [448, 1165]
click at [95, 140] on span "Settings" at bounding box center [70, 142] width 49 height 17
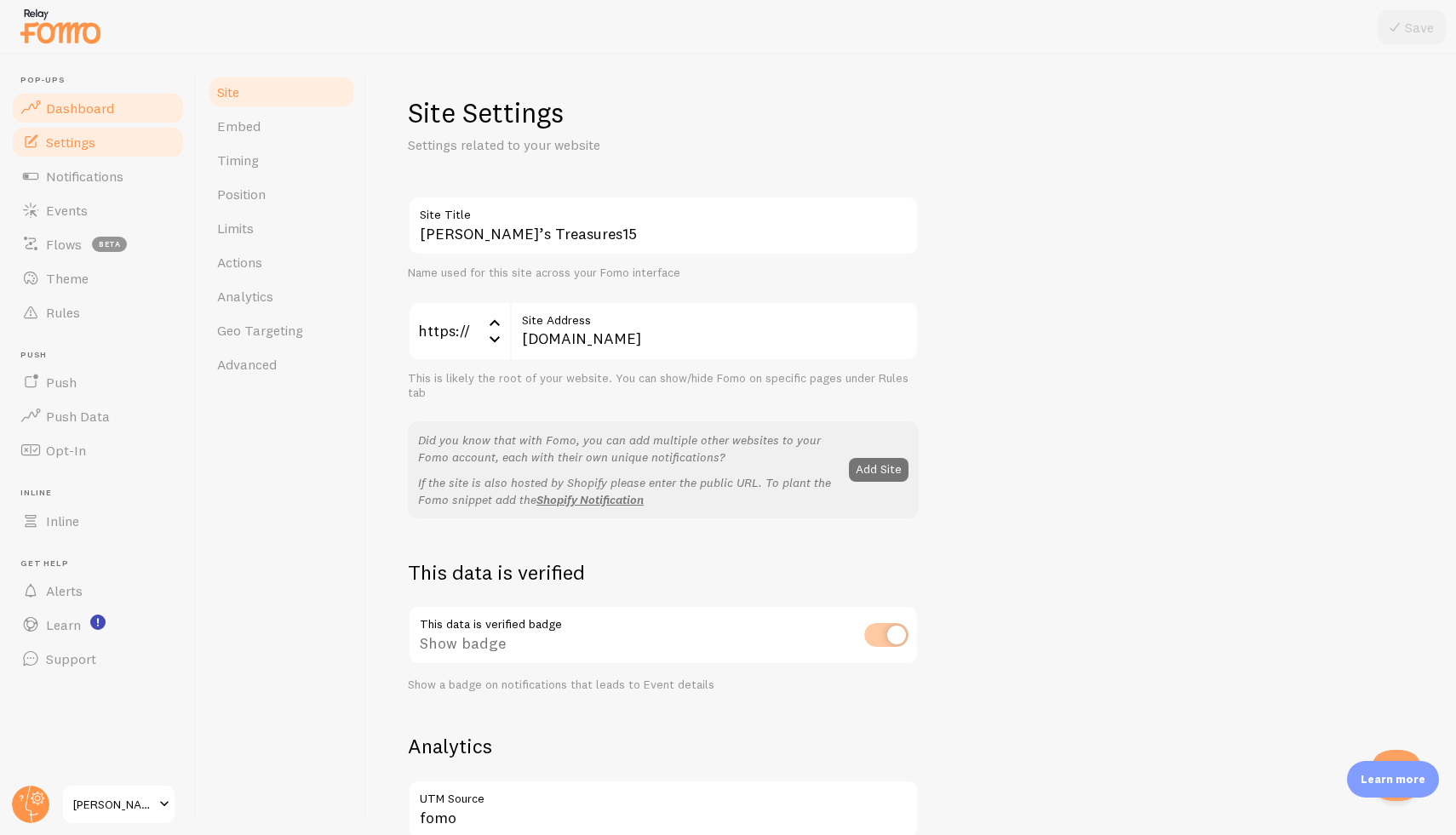
click at [73, 108] on span "Dashboard" at bounding box center [79, 108] width 68 height 17
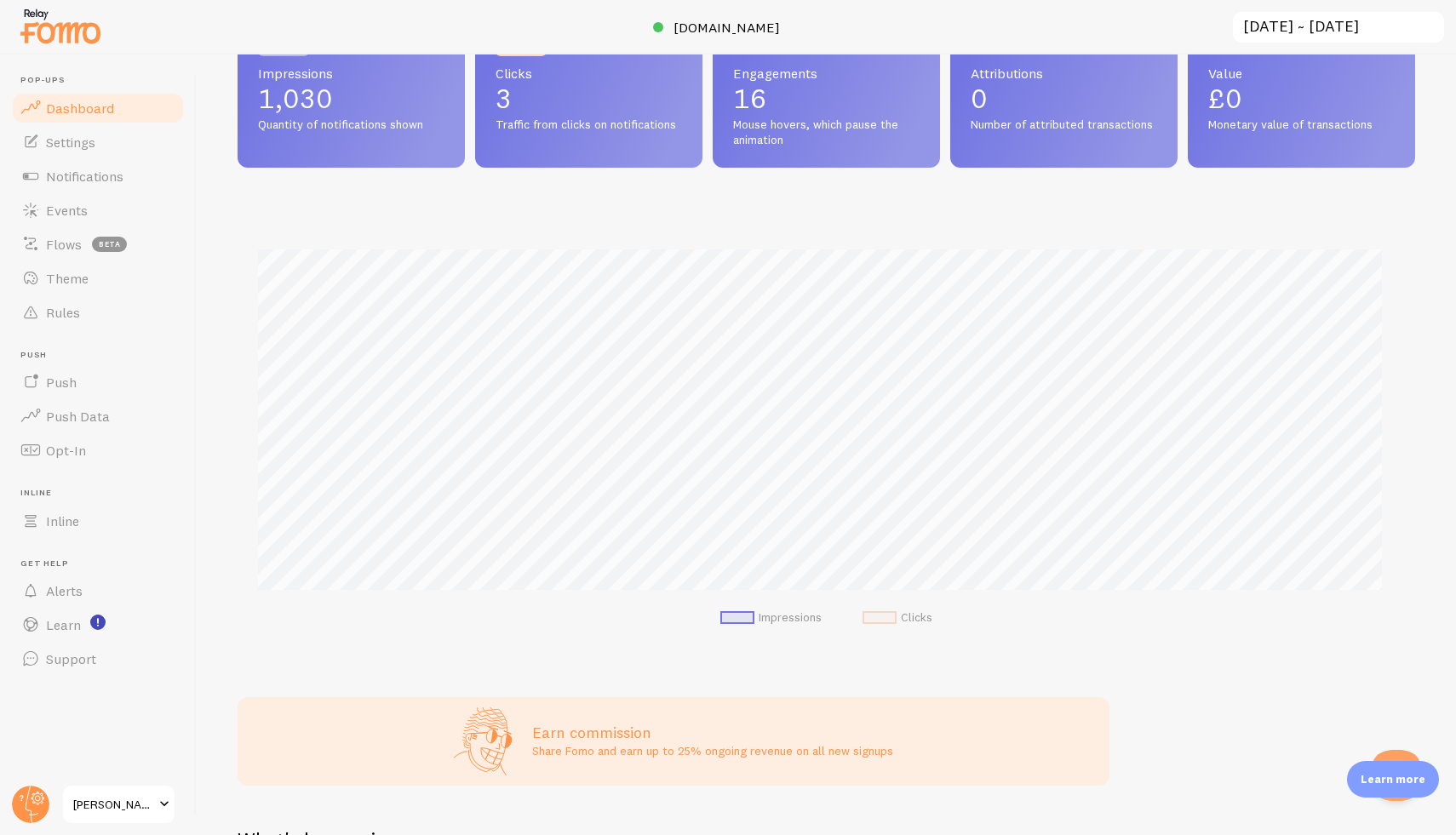
scroll to position [55, 0]
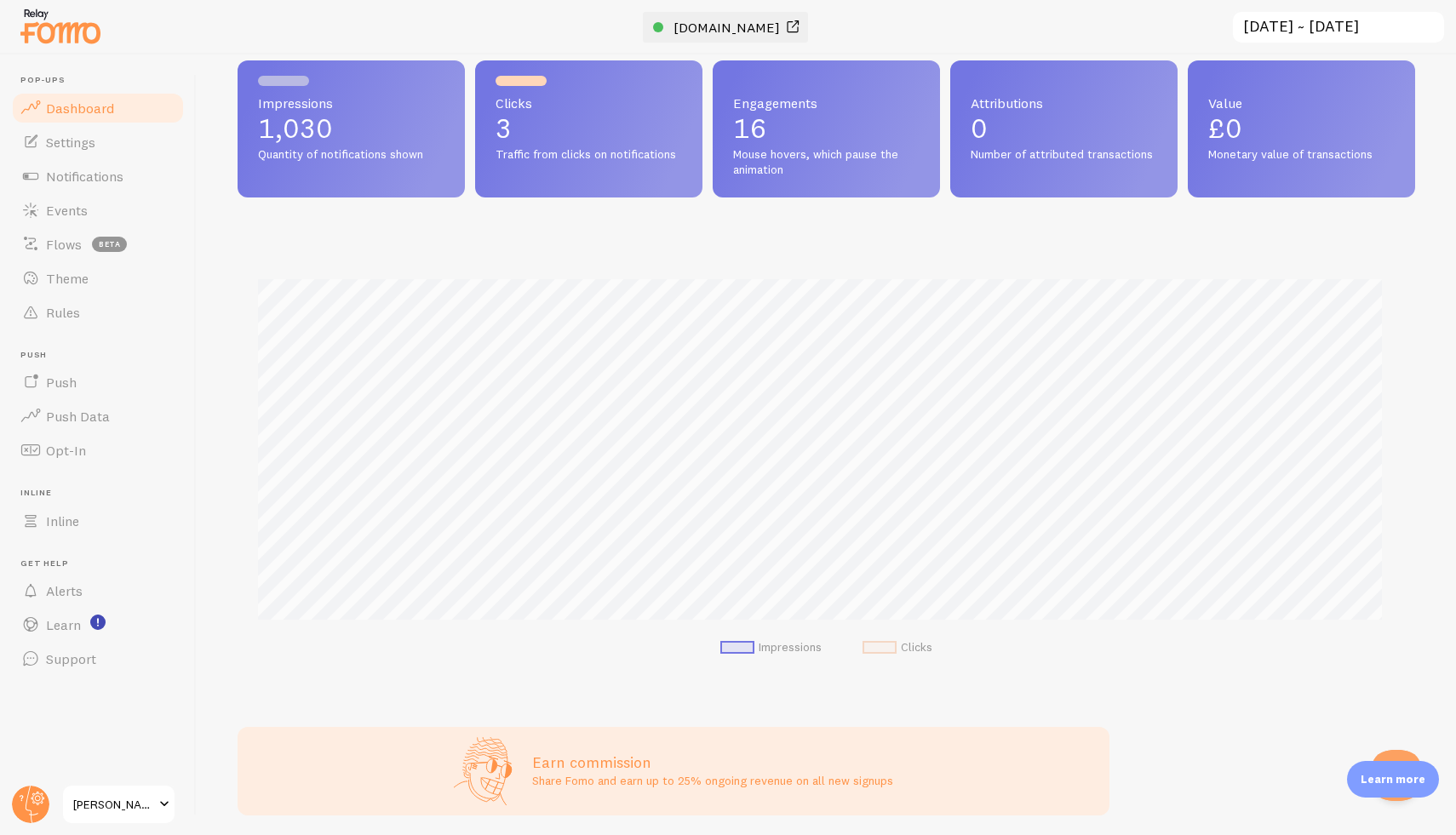
click at [653, 24] on link "[DOMAIN_NAME]" at bounding box center [728, 27] width 150 height 20
click at [139, 803] on span "[PERSON_NAME]’s Treasures15" at bounding box center [114, 804] width 81 height 20
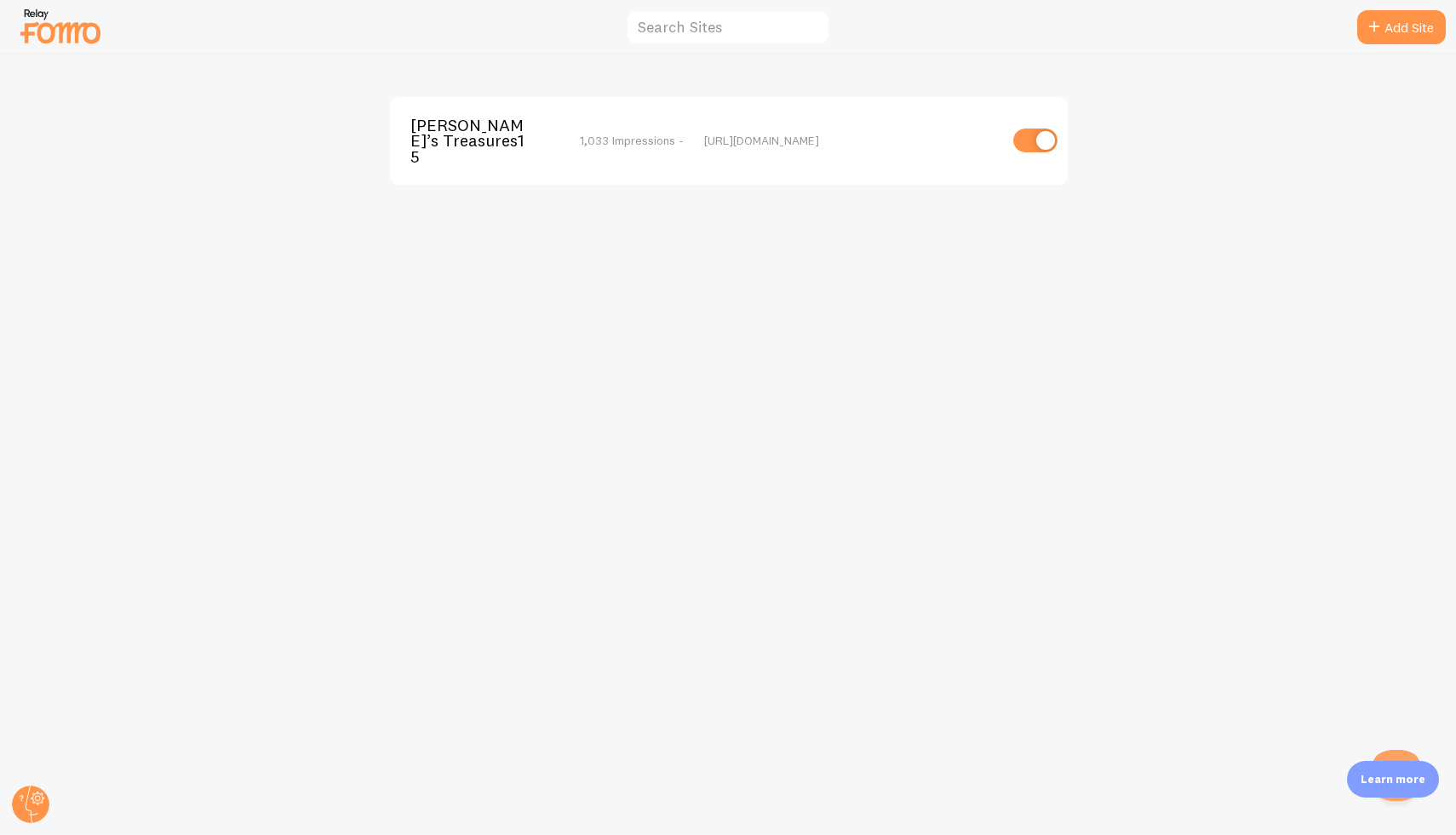
click at [1040, 131] on input "checkbox" at bounding box center [1036, 140] width 45 height 24
checkbox input "false"
click at [35, 814] on icon at bounding box center [31, 804] width 13 height 38
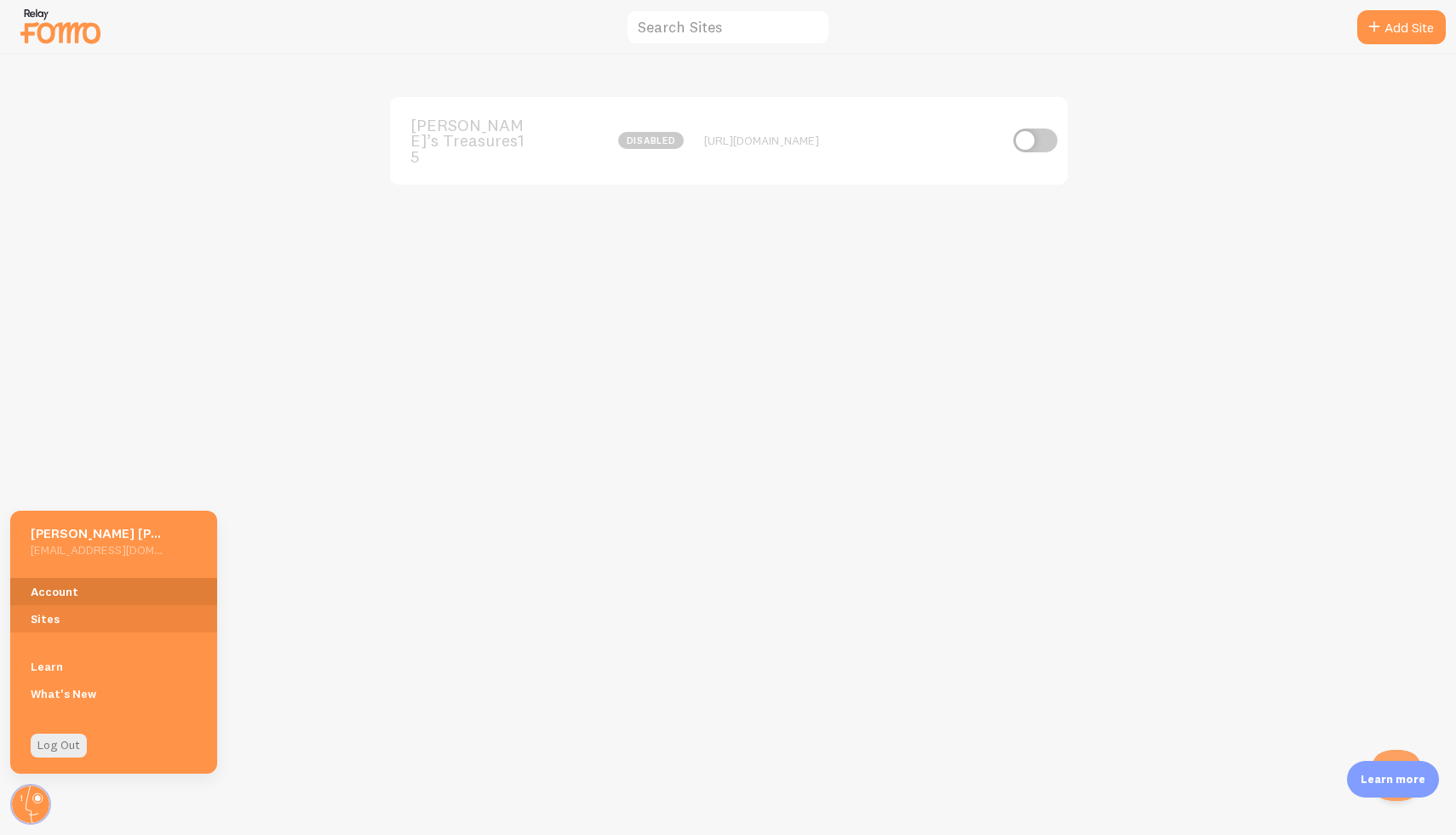
click at [88, 588] on link "Account" at bounding box center [114, 592] width 207 height 27
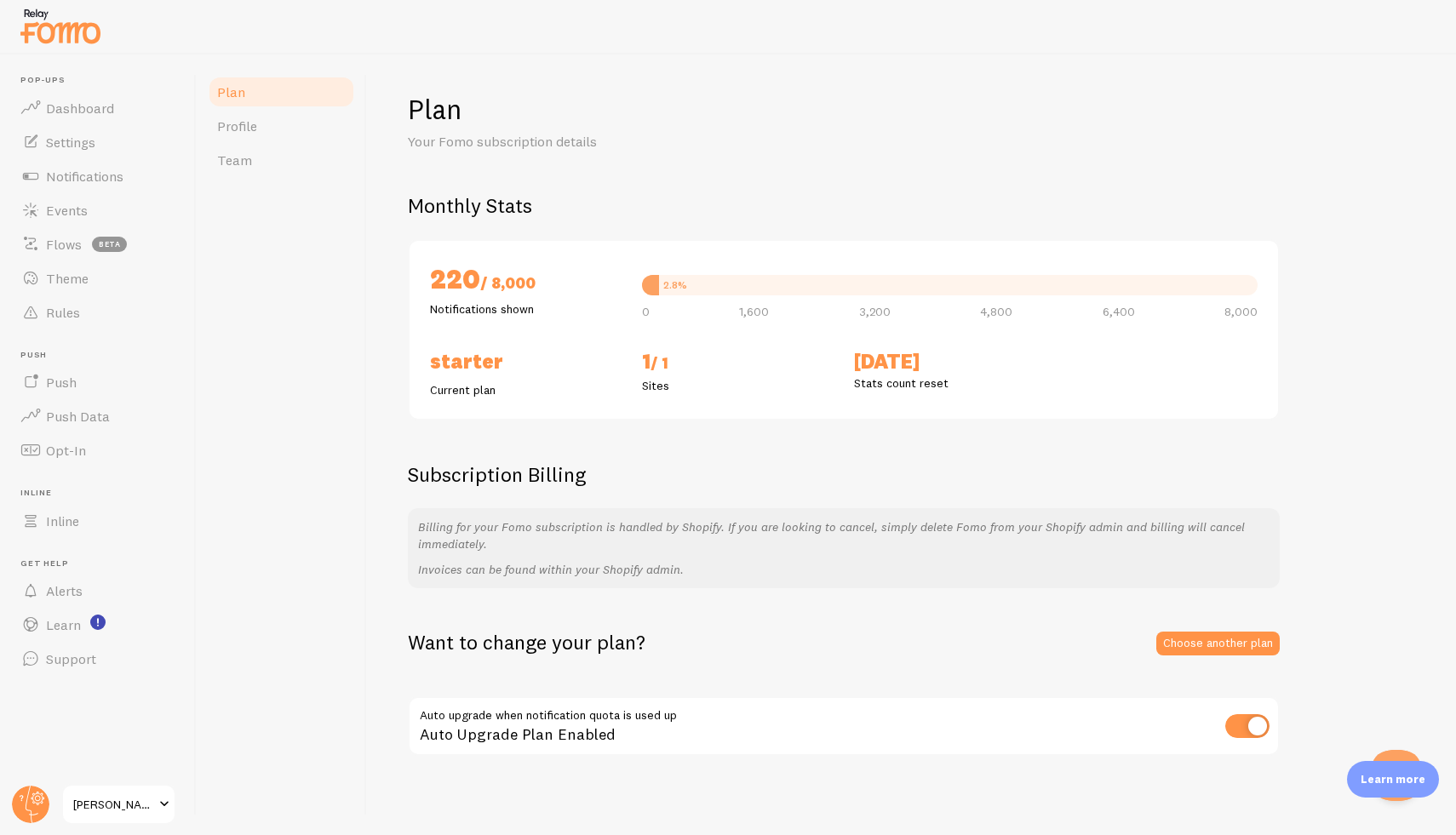
scroll to position [8, 0]
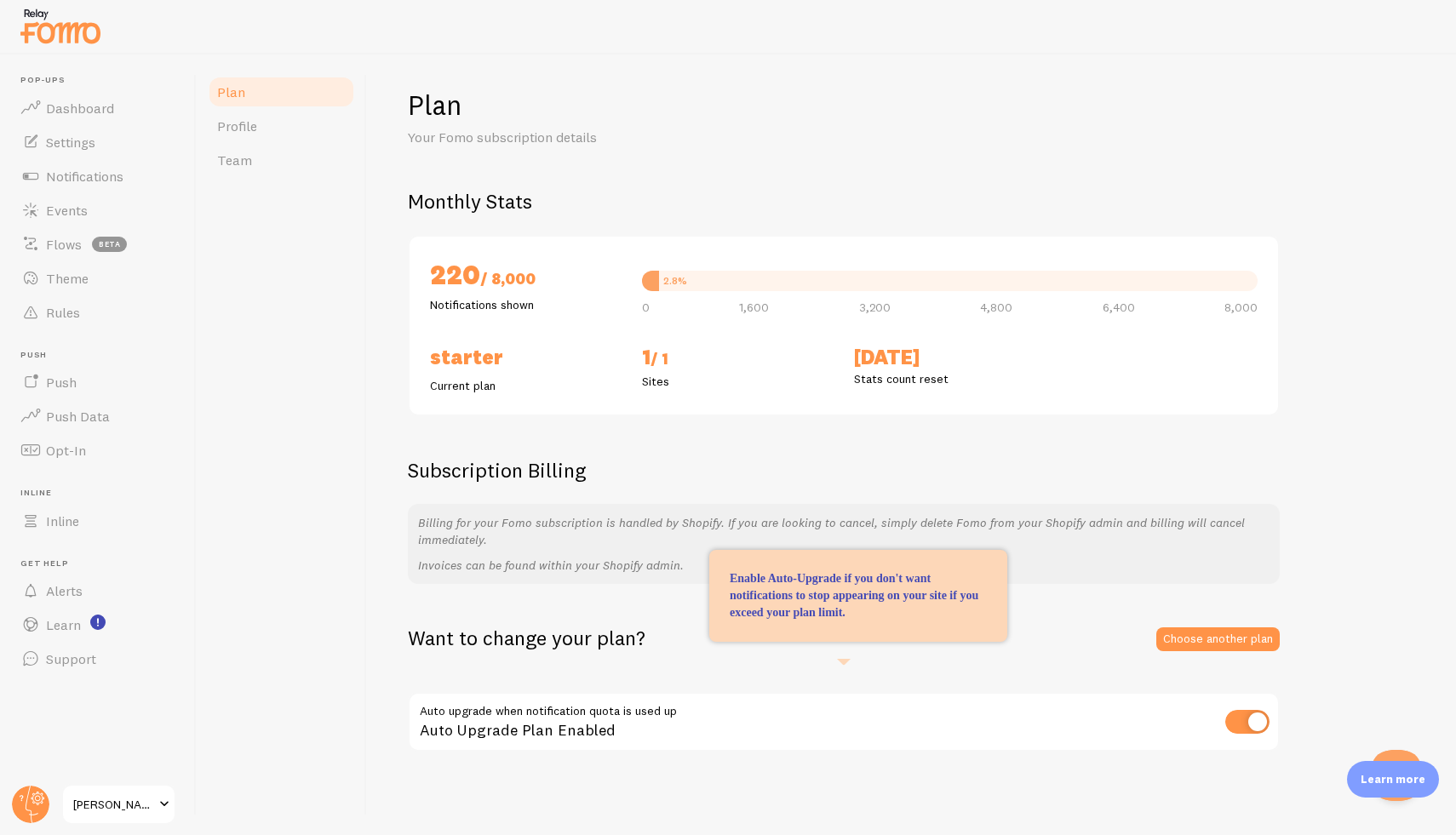
click at [1251, 716] on input "checkbox" at bounding box center [1248, 722] width 45 height 24
checkbox input "false"
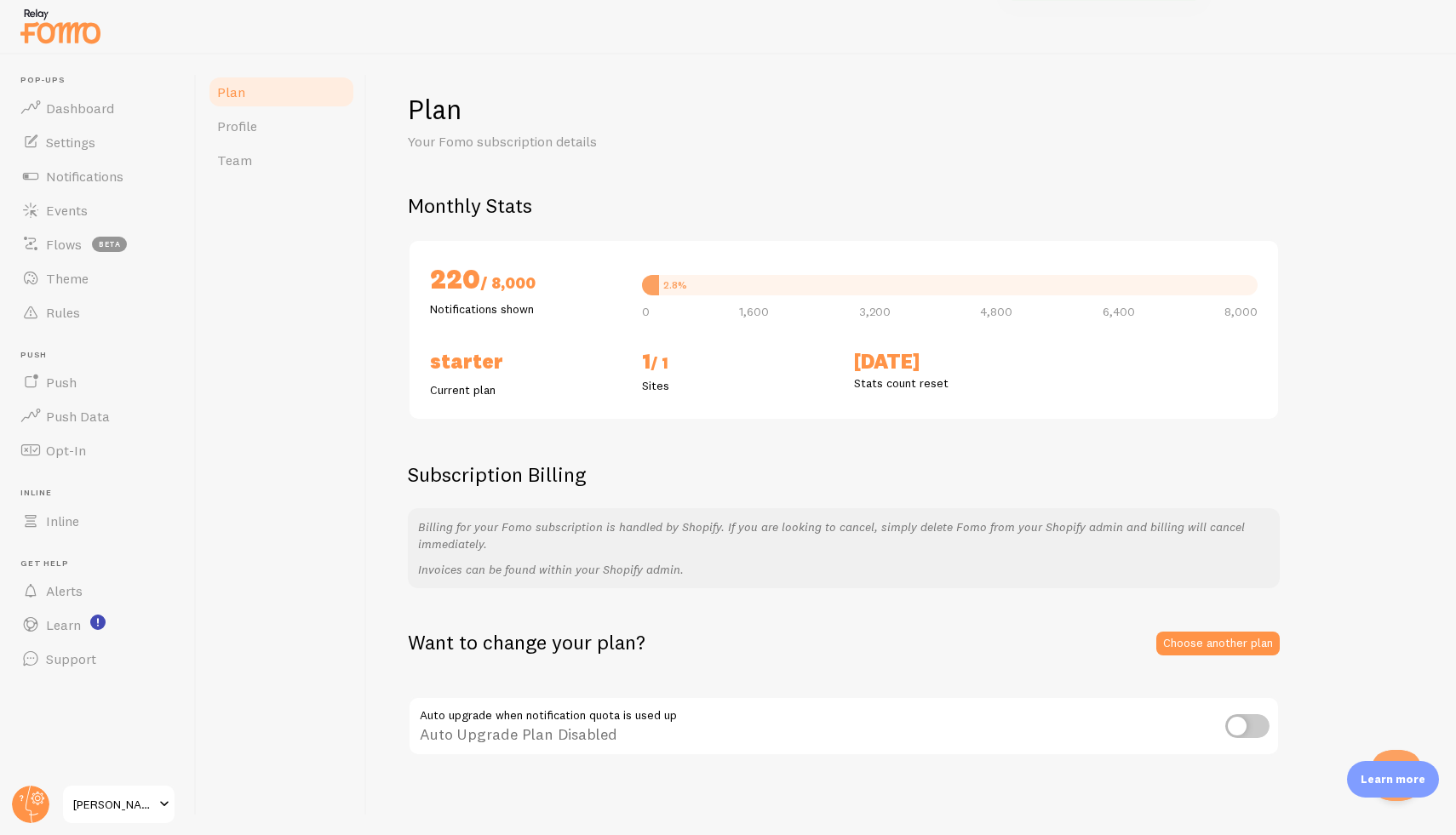
scroll to position [0, 0]
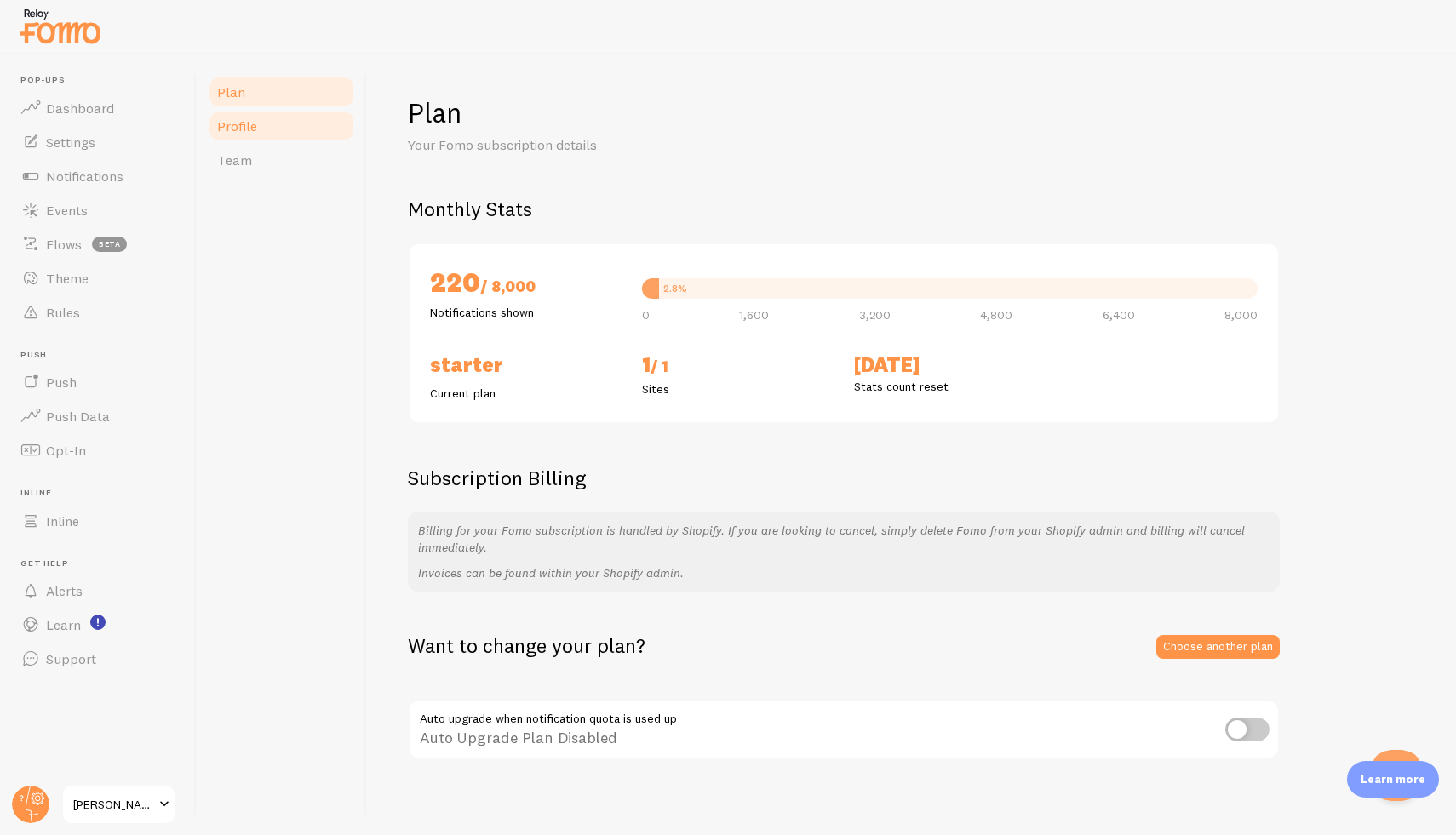
click at [235, 129] on span "Profile" at bounding box center [236, 126] width 40 height 17
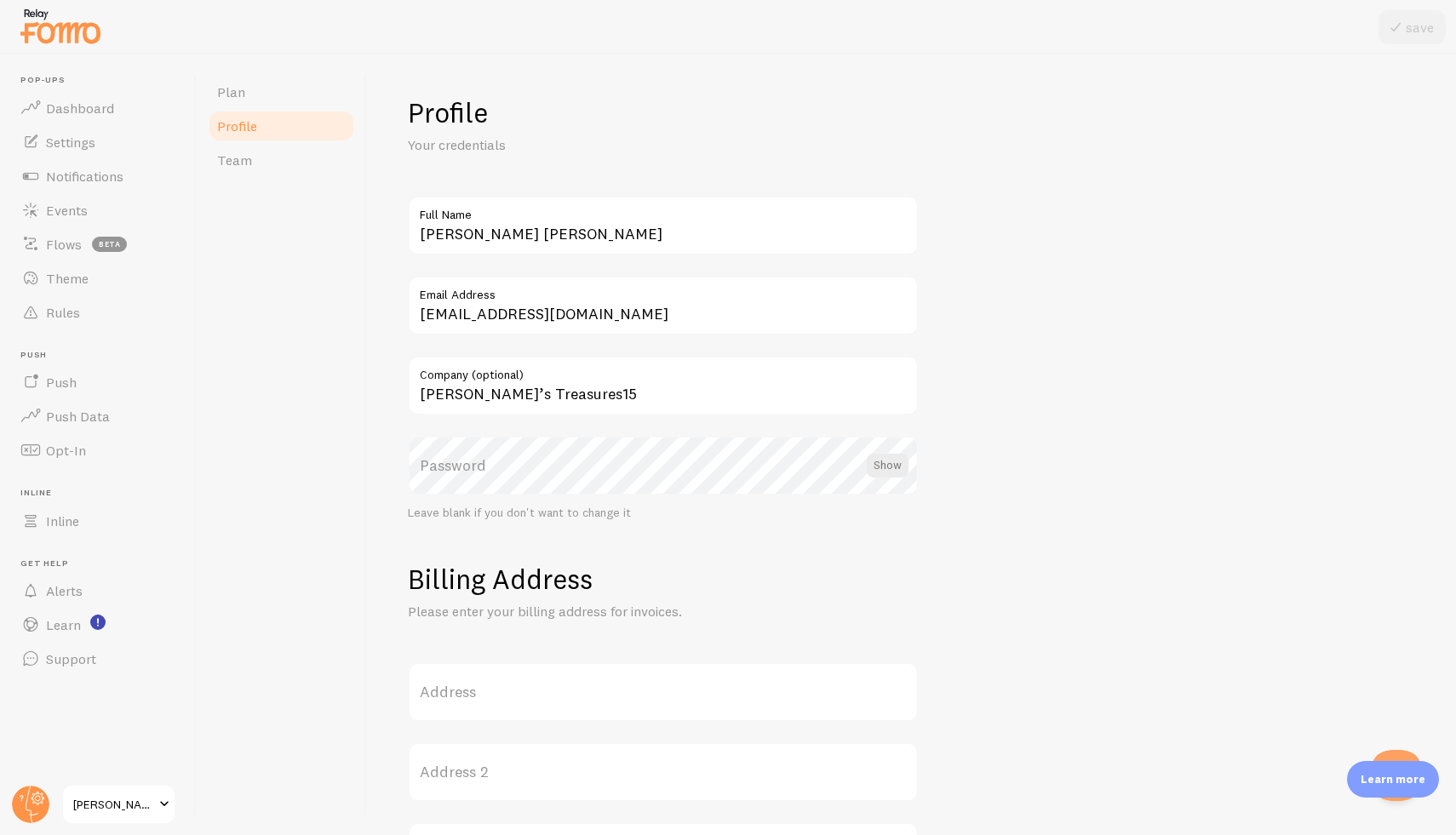
drag, startPoint x: 236, startPoint y: 159, endPoint x: 241, endPoint y: 0, distance: 159.1
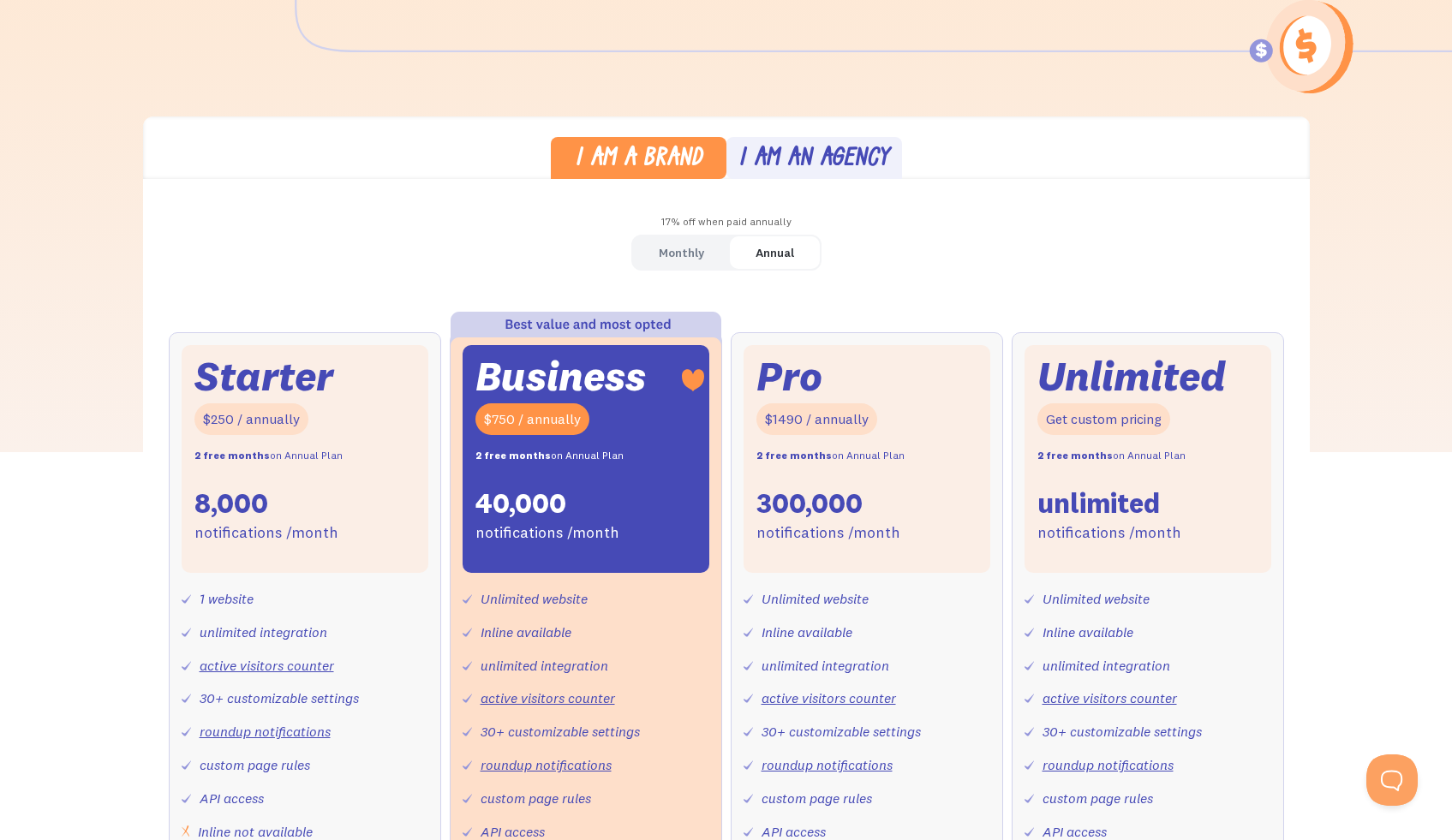
scroll to position [273, 0]
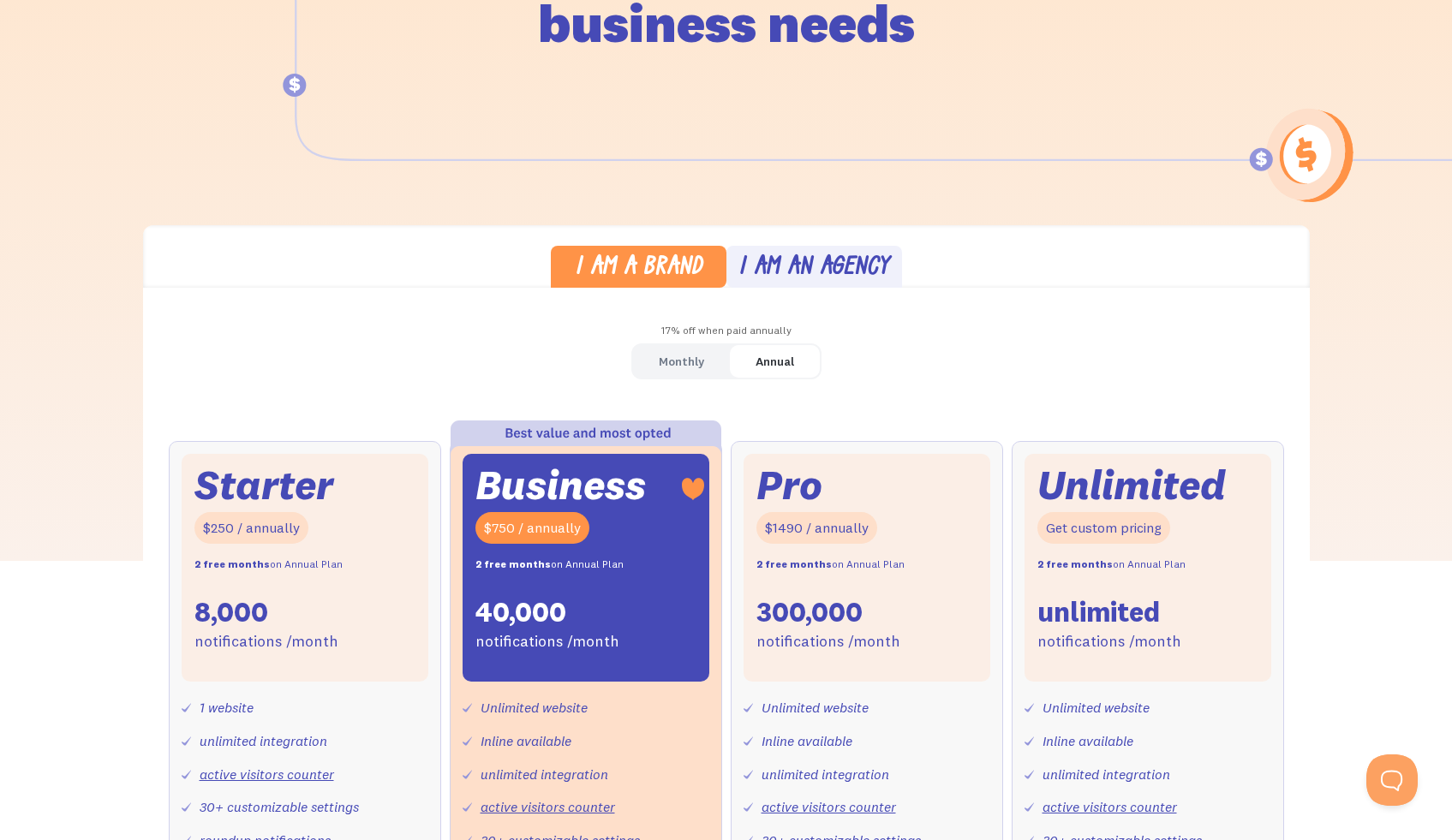
click at [690, 360] on div "Monthly" at bounding box center [681, 362] width 46 height 24
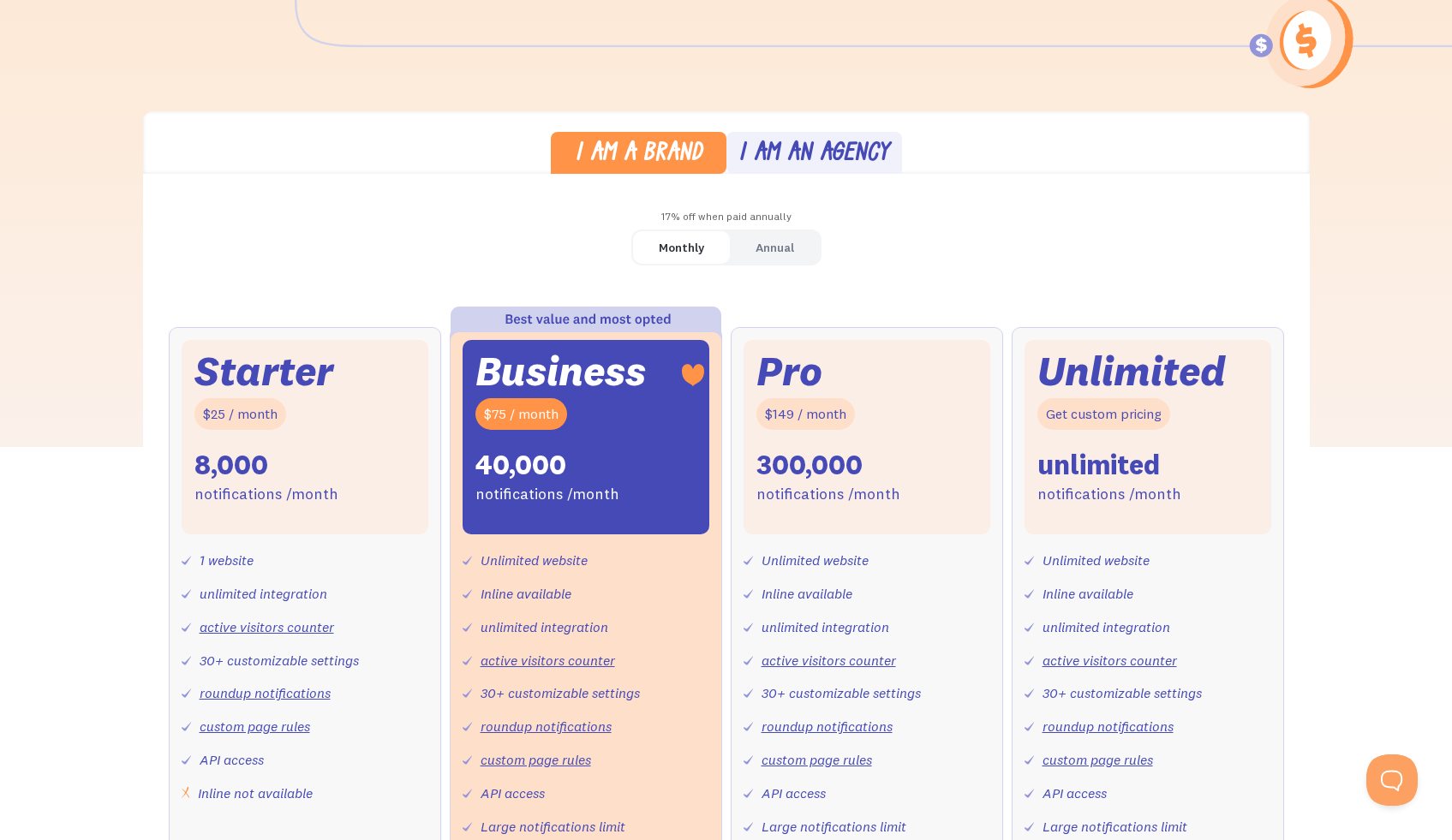
scroll to position [531, 0]
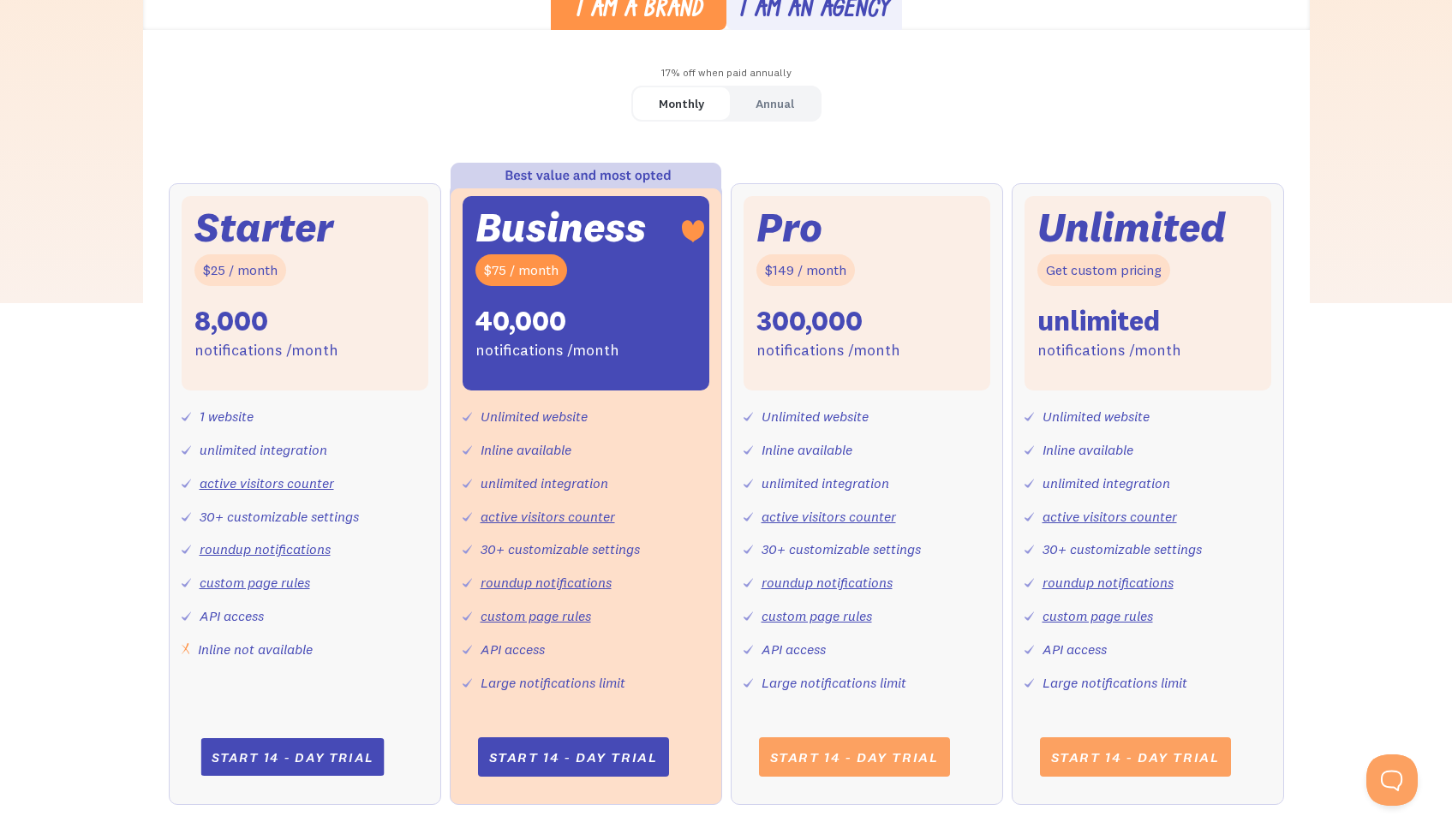
click at [321, 750] on link "Start 14 - day trial" at bounding box center [292, 757] width 183 height 38
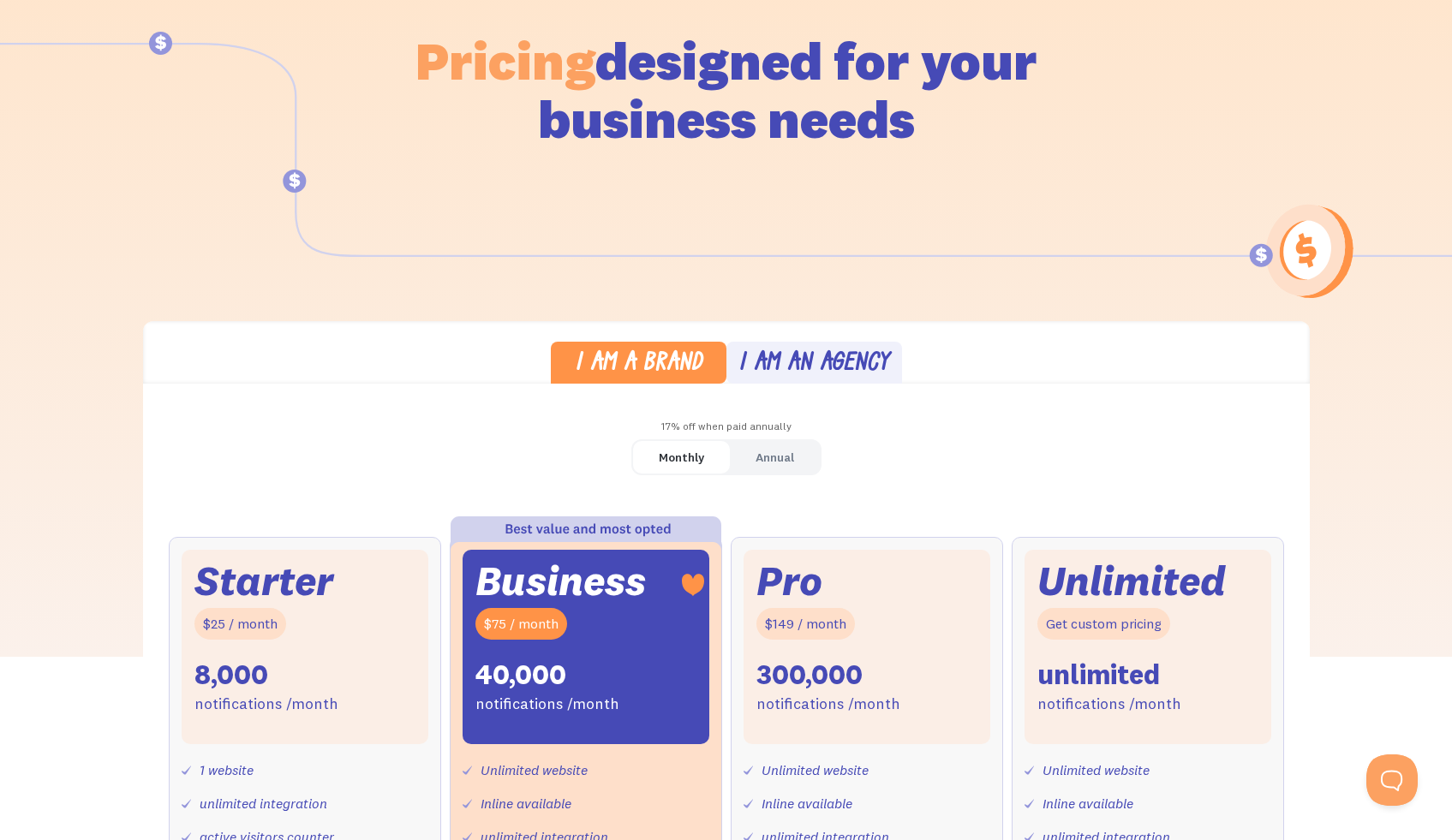
scroll to position [0, 0]
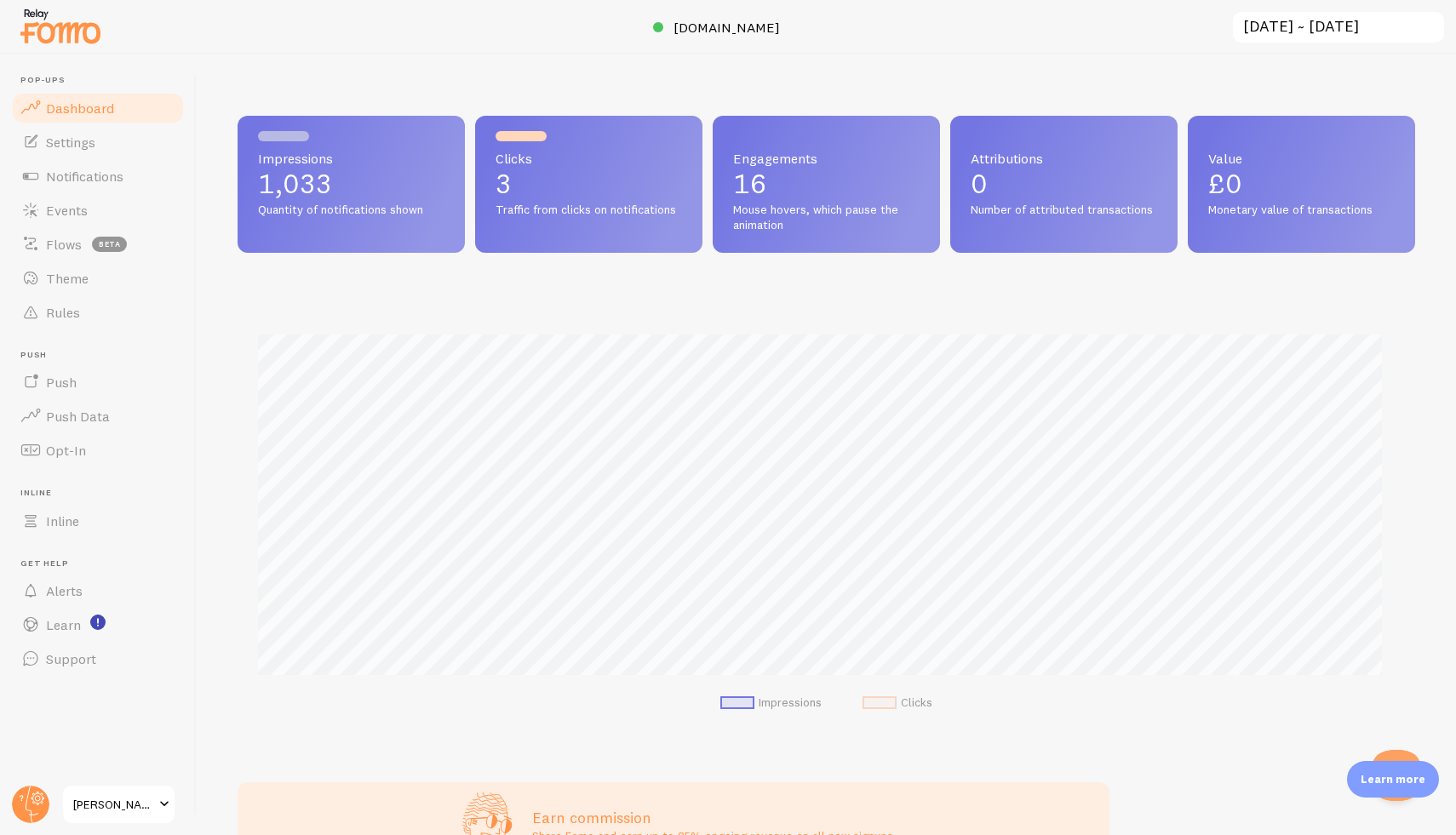
scroll to position [448, 1165]
click at [96, 807] on span "[PERSON_NAME]’s Treasures15" at bounding box center [114, 804] width 81 height 20
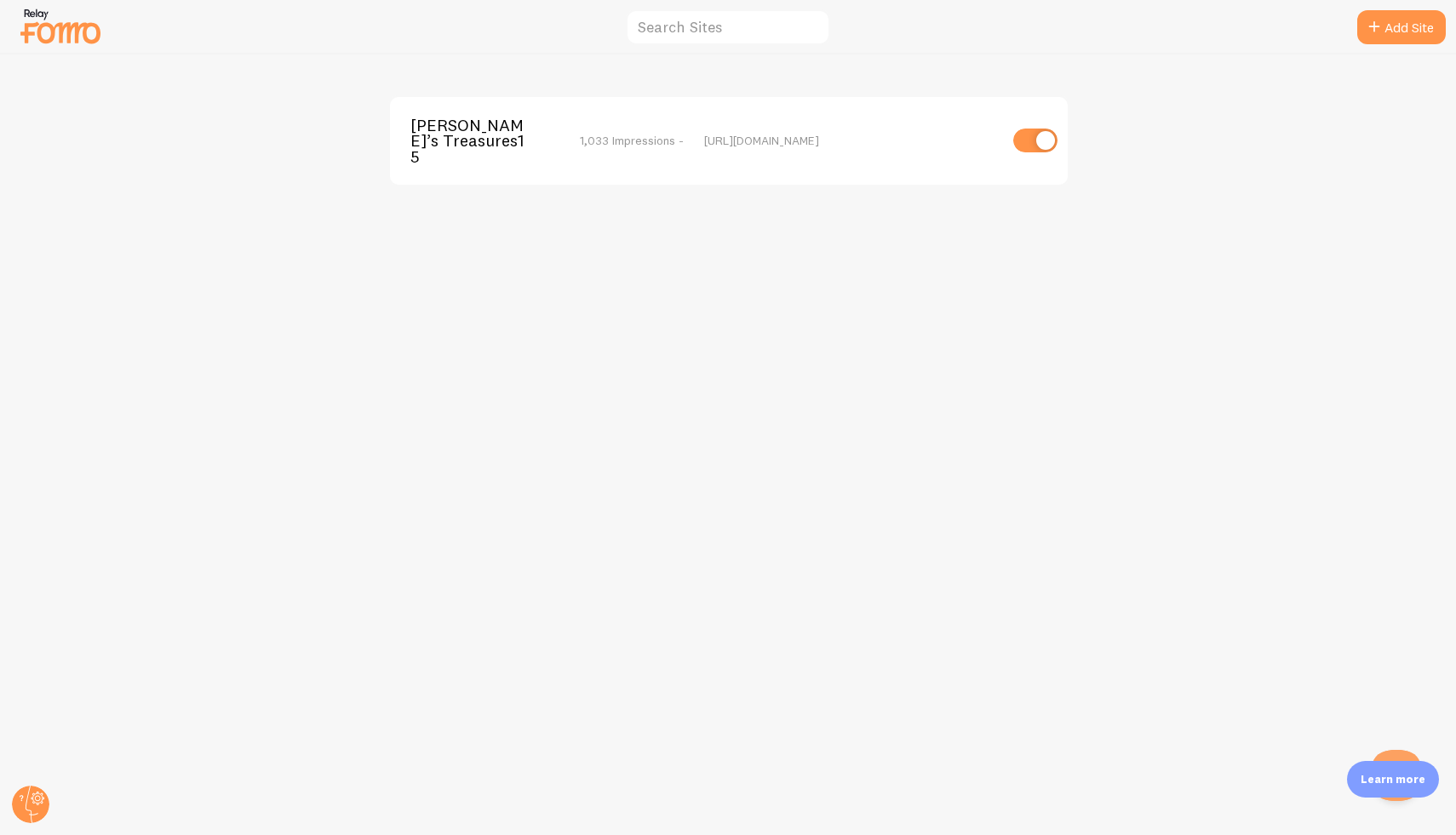
click at [1043, 140] on input "checkbox" at bounding box center [1036, 140] width 45 height 24
checkbox input "false"
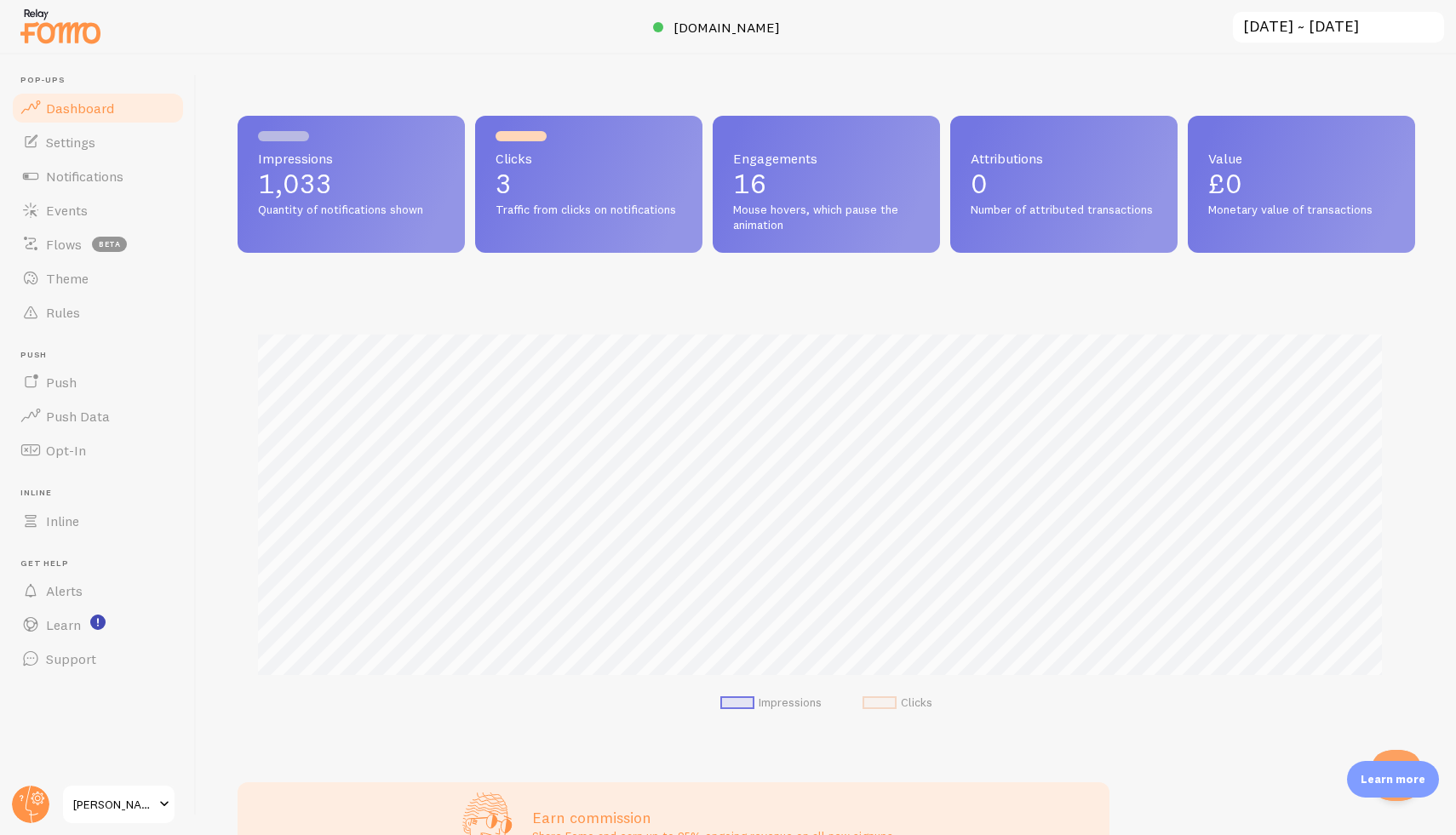
scroll to position [448, 1165]
